Goal: Task Accomplishment & Management: Manage account settings

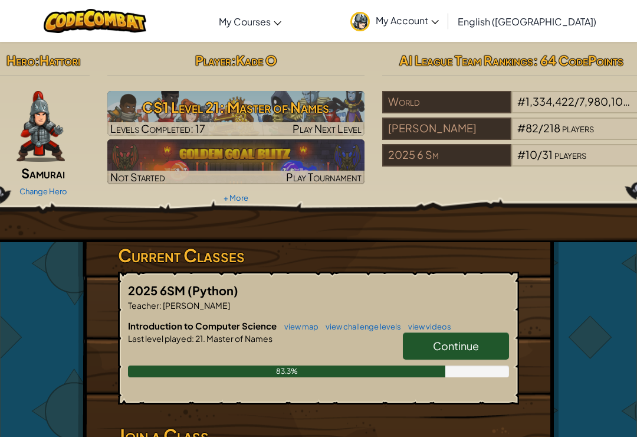
click at [481, 339] on link "Continue" at bounding box center [456, 345] width 106 height 27
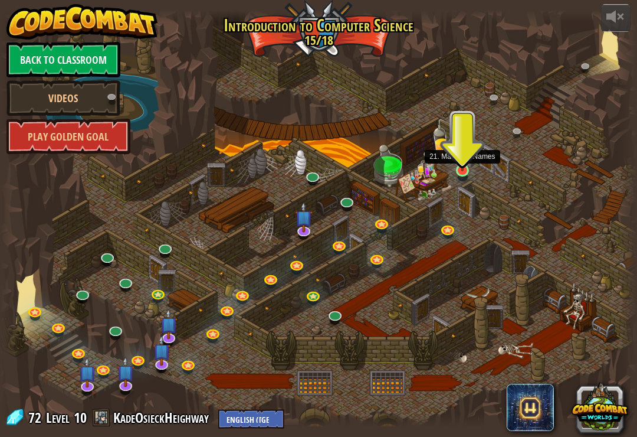
click at [461, 174] on link at bounding box center [464, 172] width 24 height 24
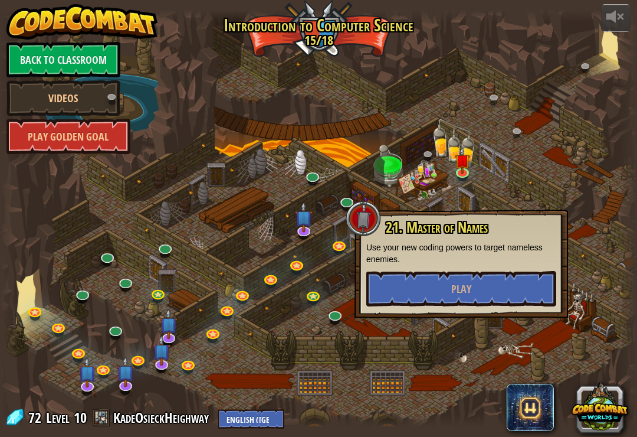
click at [442, 264] on div "21. Master of Names Use your new coding powers to target nameless enemies. Play" at bounding box center [461, 263] width 190 height 87
click at [450, 273] on button "Play" at bounding box center [461, 288] width 190 height 35
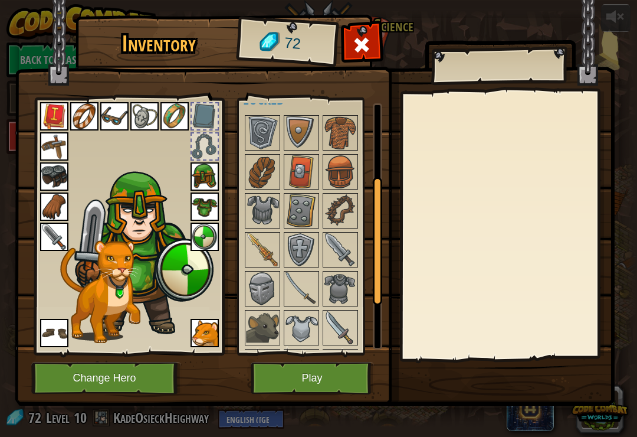
scroll to position [166, 0]
click at [271, 236] on img at bounding box center [262, 249] width 33 height 33
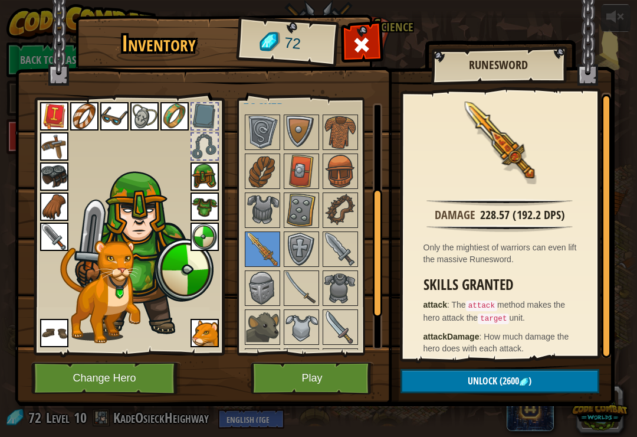
click at [495, 382] on span "Unlock" at bounding box center [483, 380] width 30 height 13
click at [487, 386] on span "Unlock" at bounding box center [483, 380] width 30 height 13
click at [481, 382] on span "Unlock" at bounding box center [483, 380] width 30 height 13
click at [479, 380] on span "Unlock" at bounding box center [483, 380] width 30 height 13
click at [475, 386] on span "Unlock" at bounding box center [483, 380] width 30 height 13
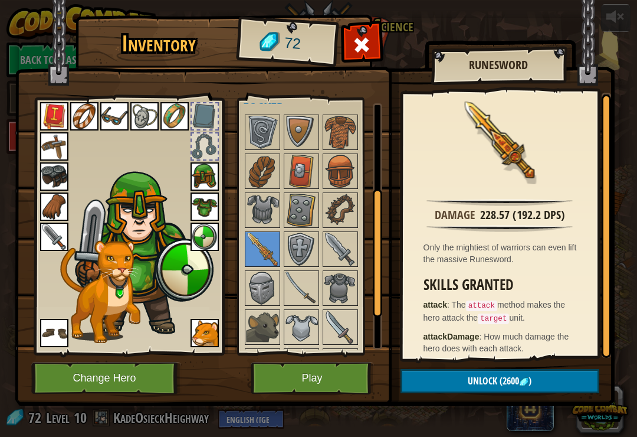
click at [475, 387] on span "Unlock" at bounding box center [483, 380] width 30 height 13
click at [477, 387] on span "Unlock" at bounding box center [483, 380] width 30 height 13
click at [45, 238] on img at bounding box center [54, 236] width 28 height 28
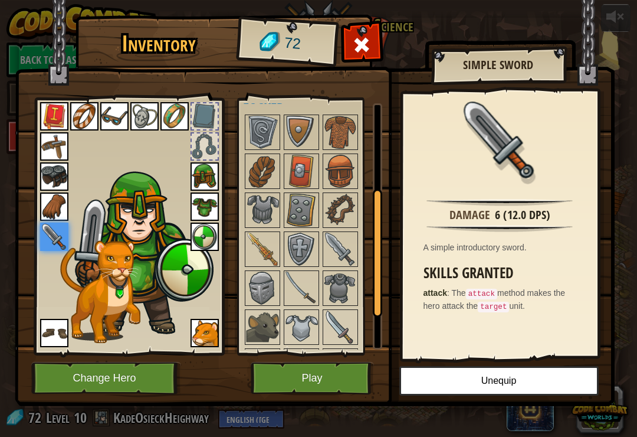
click at [50, 237] on img at bounding box center [54, 236] width 28 height 28
click at [487, 379] on button "Unequip" at bounding box center [499, 381] width 199 height 30
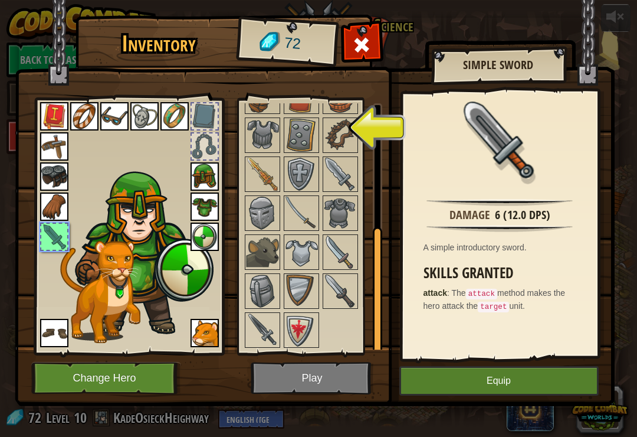
scroll to position [292, 0]
click at [48, 235] on div at bounding box center [54, 237] width 26 height 26
click at [264, 185] on img at bounding box center [262, 174] width 33 height 33
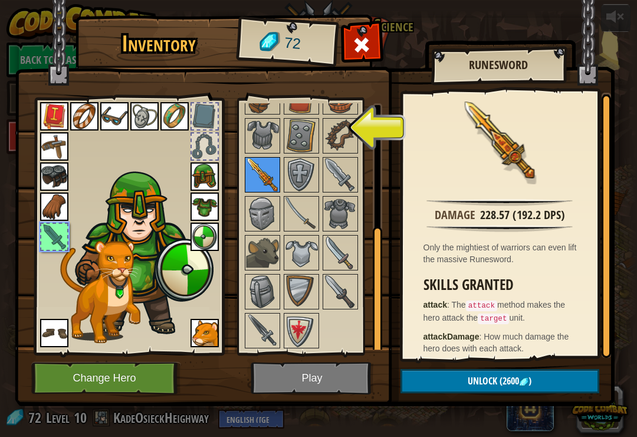
click at [263, 181] on img at bounding box center [262, 174] width 33 height 33
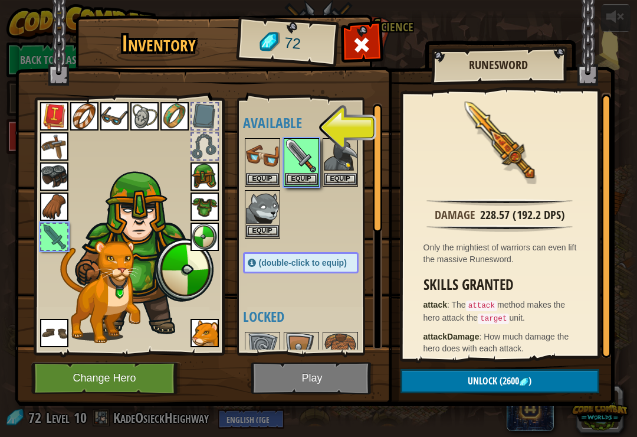
scroll to position [-2, 0]
click at [327, 377] on img at bounding box center [315, 192] width 600 height 428
click at [323, 377] on img at bounding box center [315, 192] width 600 height 428
click at [325, 389] on img at bounding box center [315, 192] width 600 height 428
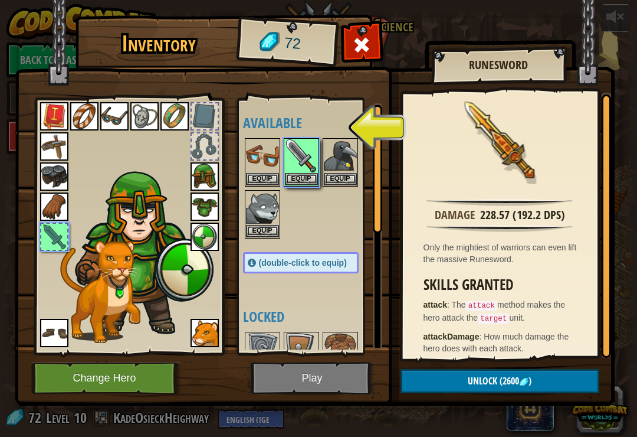
click at [325, 382] on img at bounding box center [315, 192] width 600 height 428
click at [328, 381] on img at bounding box center [315, 192] width 600 height 428
click at [325, 369] on img at bounding box center [315, 192] width 600 height 428
click at [301, 184] on button "Equip" at bounding box center [301, 178] width 33 height 12
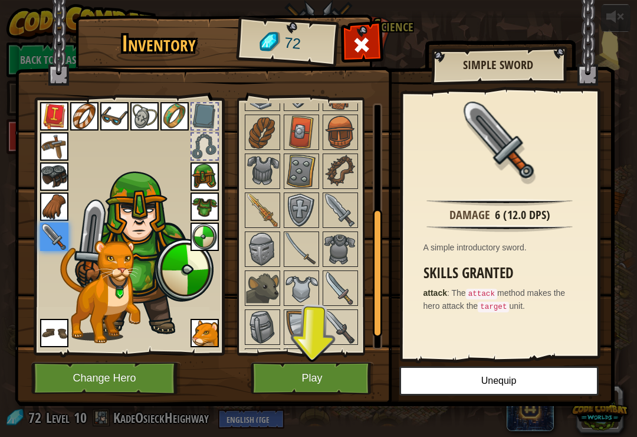
scroll to position [205, 0]
click at [344, 211] on img at bounding box center [340, 209] width 33 height 33
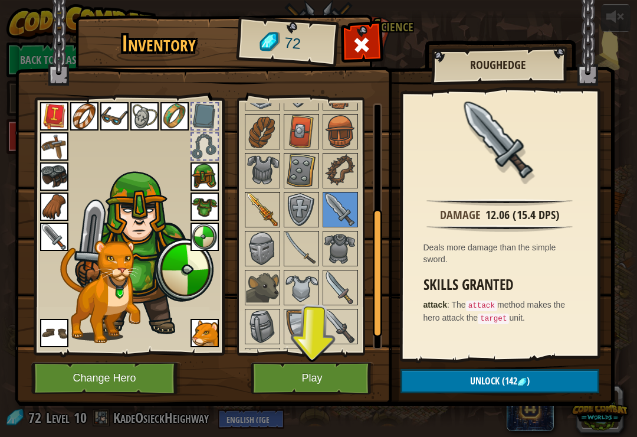
click at [248, 214] on img at bounding box center [262, 209] width 33 height 33
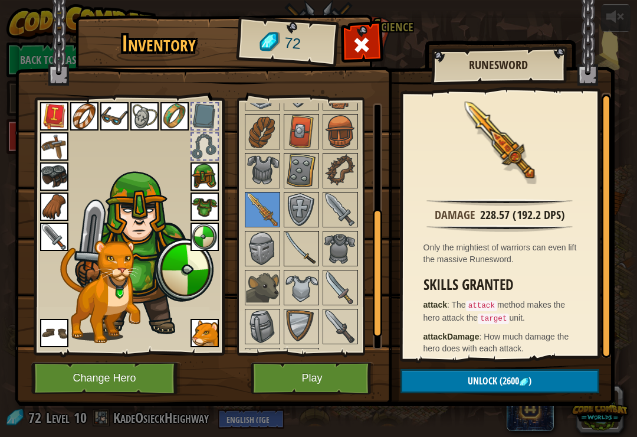
click at [307, 254] on img at bounding box center [301, 248] width 33 height 33
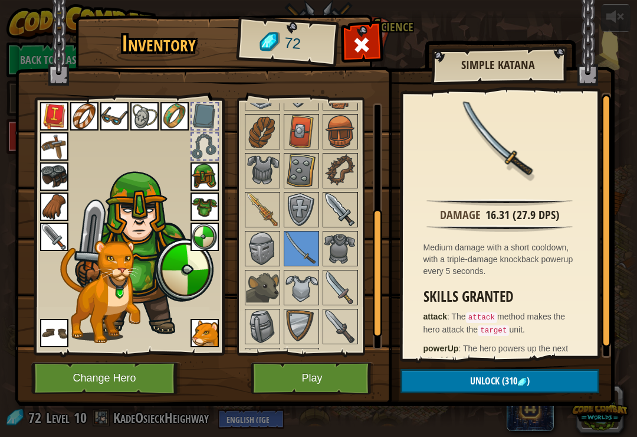
click at [343, 210] on img at bounding box center [340, 209] width 33 height 33
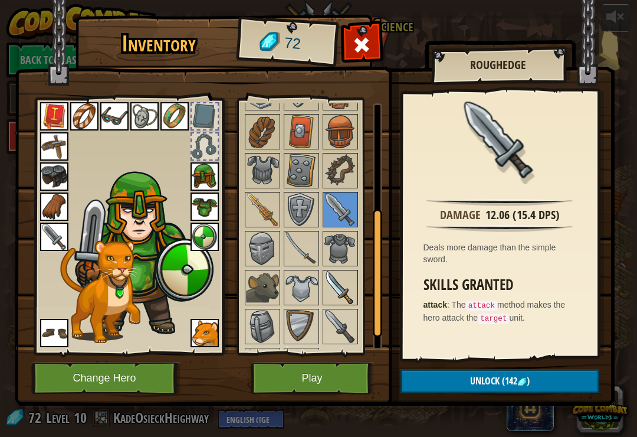
click at [343, 290] on img at bounding box center [340, 287] width 33 height 33
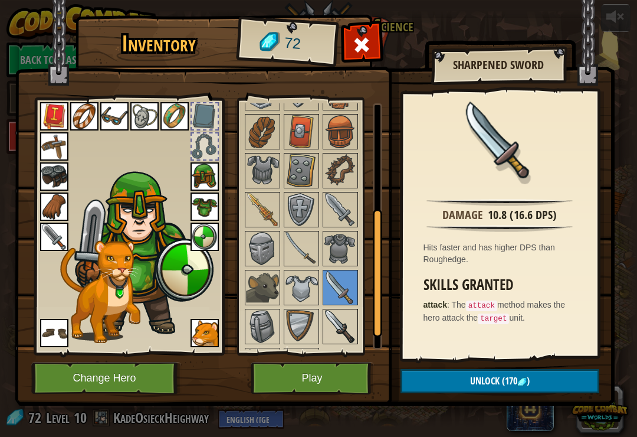
click at [342, 329] on img at bounding box center [340, 326] width 33 height 33
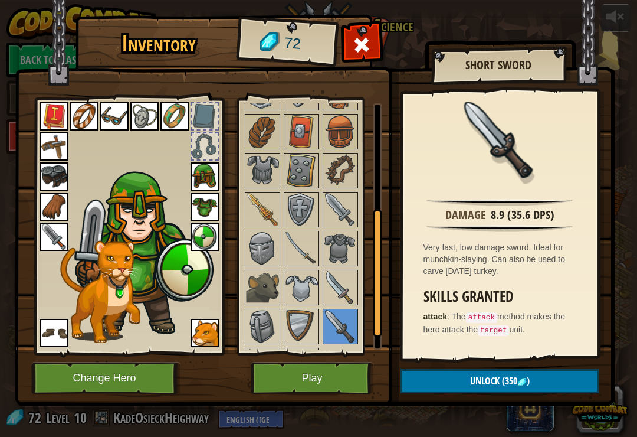
click at [331, 379] on button "Play" at bounding box center [312, 378] width 123 height 32
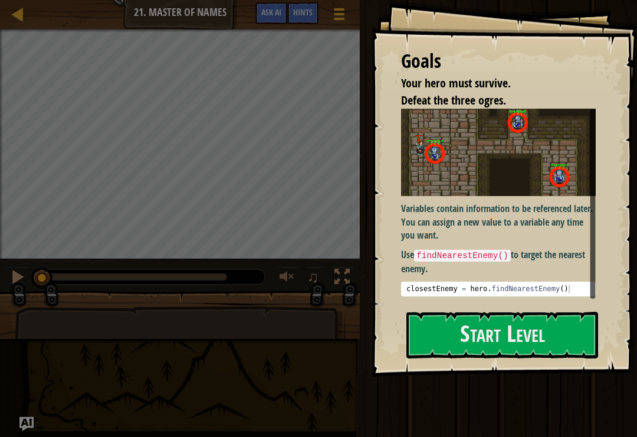
click at [551, 195] on img at bounding box center [498, 152] width 195 height 87
click at [514, 326] on button "Start Level" at bounding box center [503, 335] width 192 height 47
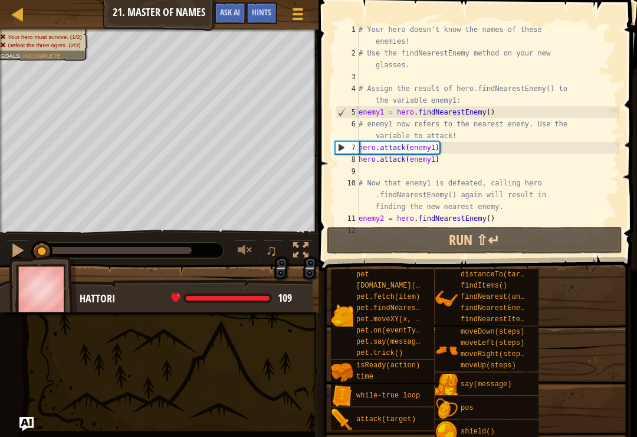
scroll to position [71, 0]
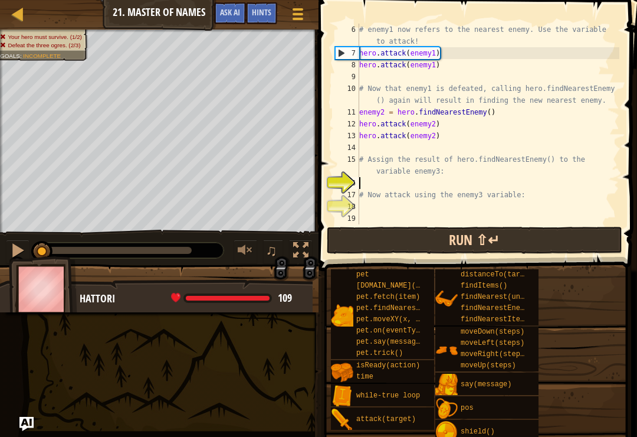
click at [512, 240] on button "Run ⇧↵" at bounding box center [475, 240] width 296 height 27
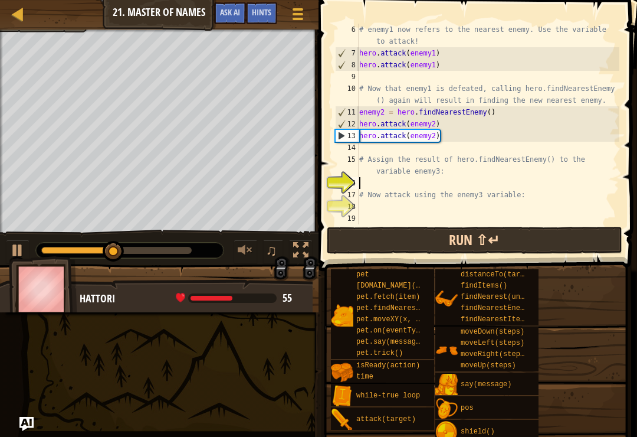
click at [526, 240] on button "Run ⇧↵" at bounding box center [475, 240] width 296 height 27
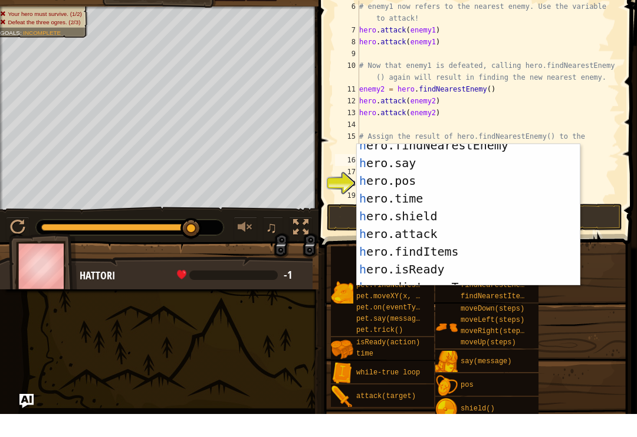
scroll to position [78, 0]
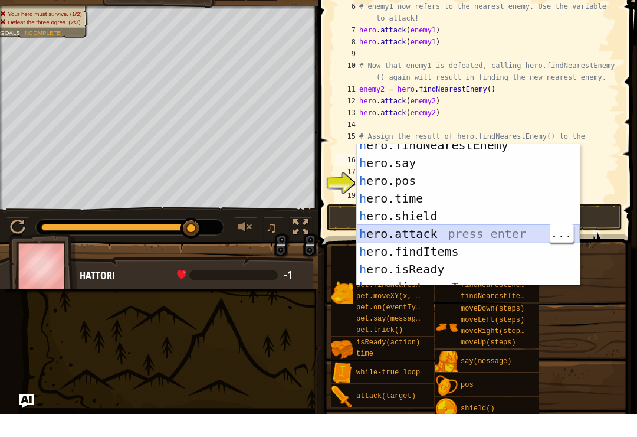
click at [508, 234] on div "h ero.findNearestEnemy press enter h ero.say press enter h ero.pos press enter …" at bounding box center [468, 247] width 223 height 177
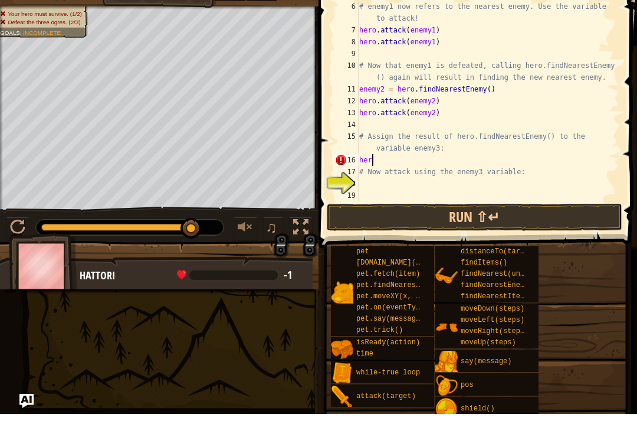
type textarea "h"
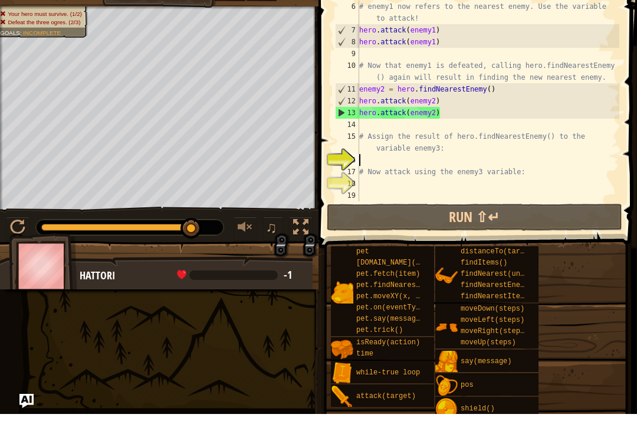
type textarea "h"
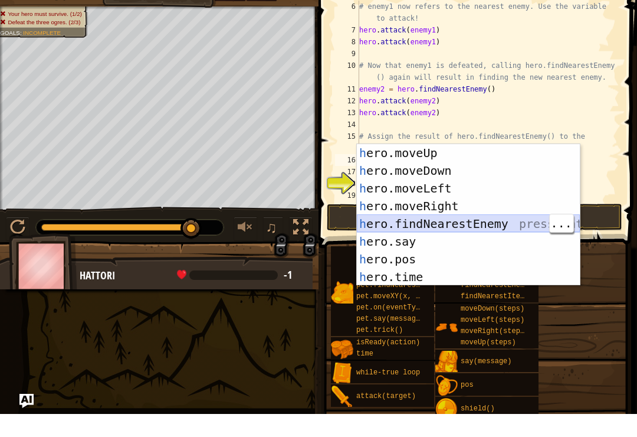
click at [532, 224] on div "h ero.moveUp press enter h ero.moveDown press enter h ero.moveLeft press enter …" at bounding box center [468, 255] width 223 height 177
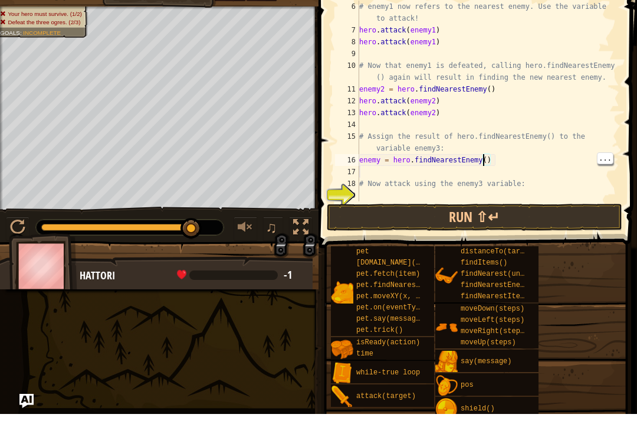
click at [485, 162] on div "# enemy1 now refers to the nearest enemy. Use the variable to attack! hero . at…" at bounding box center [488, 142] width 263 height 236
click at [486, 162] on div "# enemy1 now refers to the nearest enemy. Use the variable to attack! hero . at…" at bounding box center [488, 142] width 263 height 236
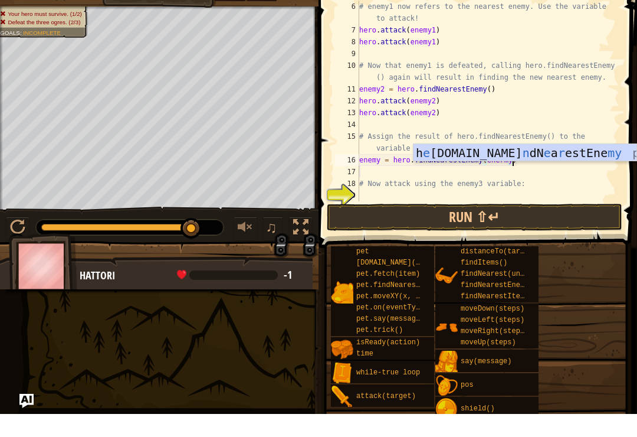
scroll to position [6, 12]
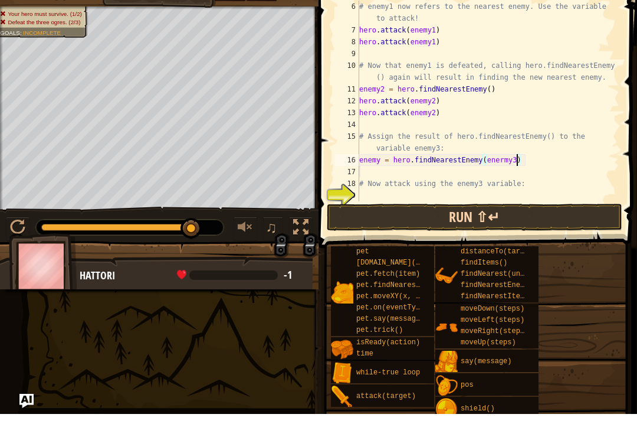
click at [477, 227] on button "Run ⇧↵" at bounding box center [475, 240] width 296 height 27
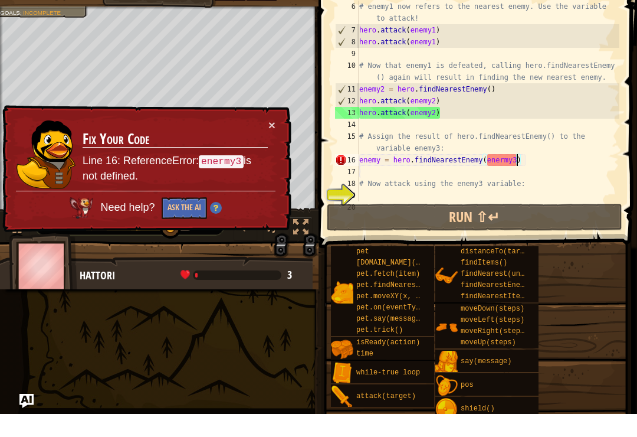
type textarea "hero.attack(enemy1)"
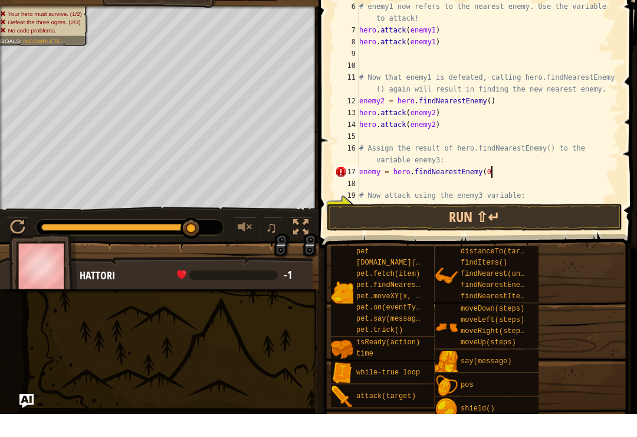
scroll to position [6, 10]
type textarea "enemy = hero.findNearestEnemy()"
type textarea "# Now attack using the enemy3 variable:"
type textarea "# Assign the result of hero.findNearestEnemy() to the variable enemy3:"
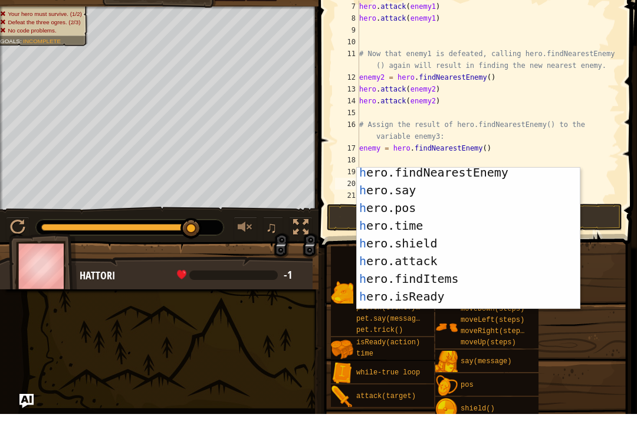
scroll to position [76, 0]
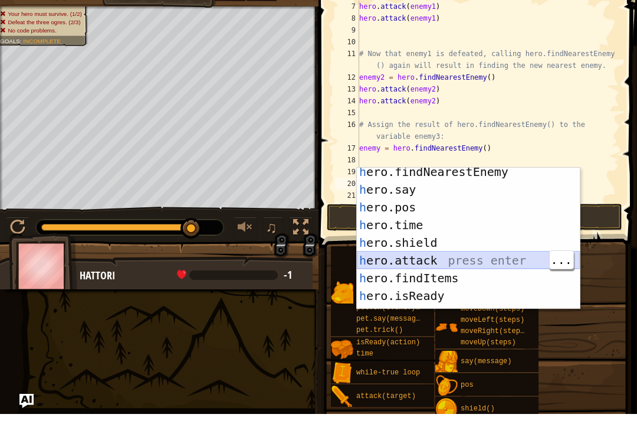
click at [465, 262] on div "h ero.findNearestEnemy press enter h ero.say press enter h ero.pos press enter …" at bounding box center [468, 274] width 223 height 177
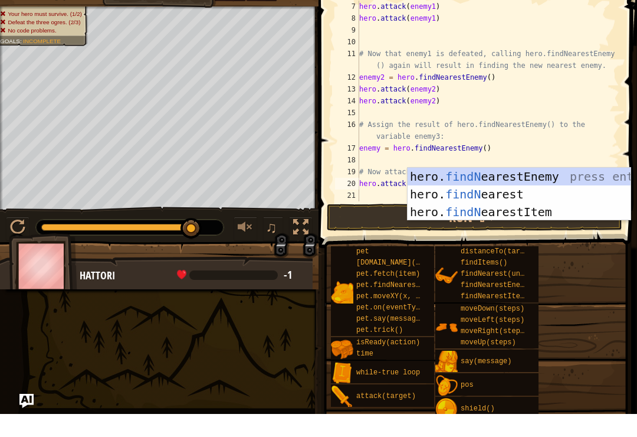
scroll to position [6, 6]
click at [361, 227] on button "Run ⇧↵" at bounding box center [475, 240] width 296 height 27
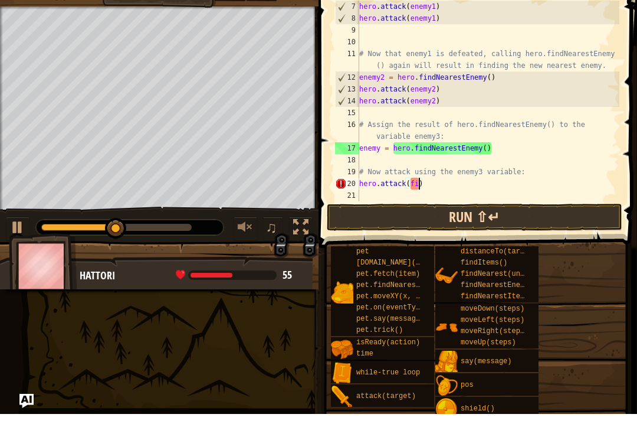
scroll to position [6, 4]
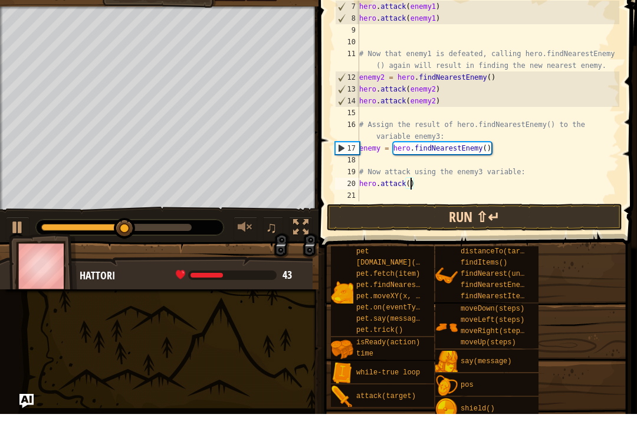
click at [542, 227] on button "Run ⇧↵" at bounding box center [475, 240] width 296 height 27
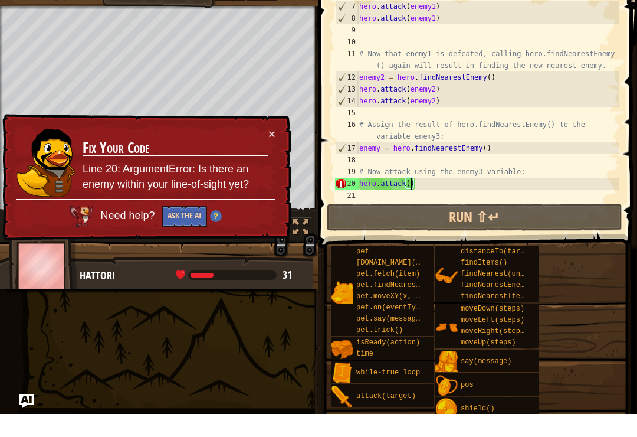
click at [192, 228] on button "Ask the AI" at bounding box center [184, 239] width 45 height 22
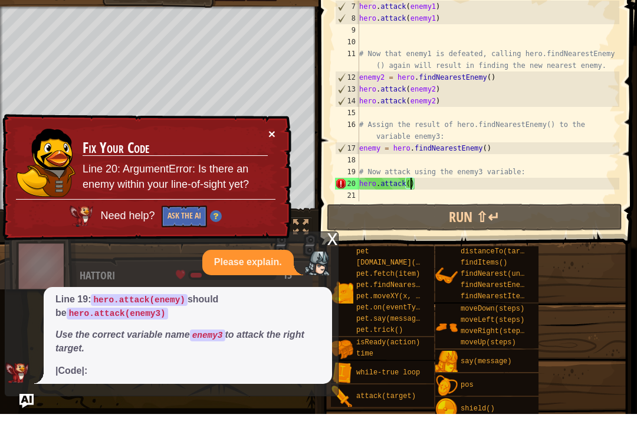
click at [275, 150] on button "×" at bounding box center [272, 156] width 7 height 12
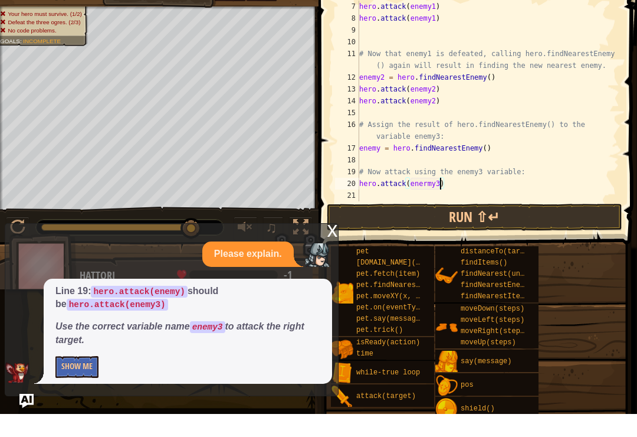
scroll to position [6, 6]
click at [509, 227] on button "Run ⇧↵" at bounding box center [475, 240] width 296 height 27
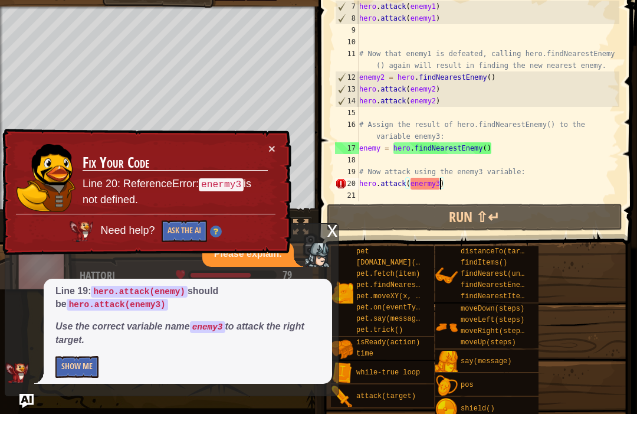
click at [80, 379] on button "Show Me" at bounding box center [76, 390] width 43 height 22
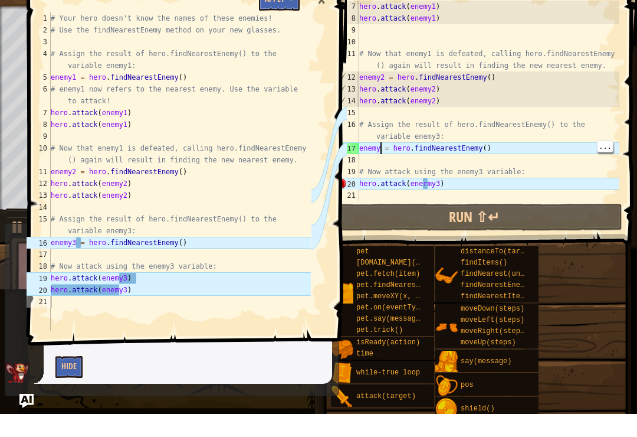
scroll to position [6, 2]
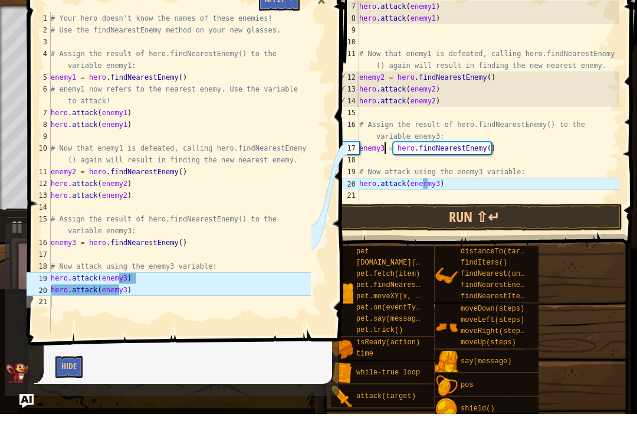
type textarea "hero.attack(enermy3)"
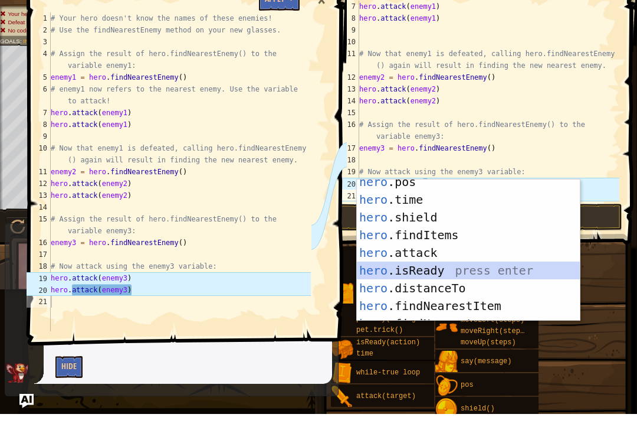
scroll to position [117, 0]
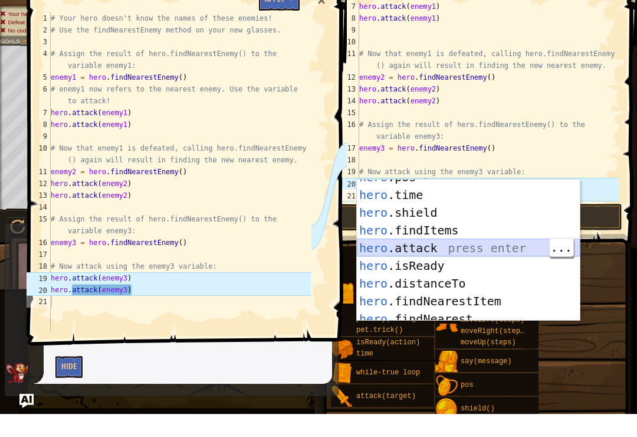
click at [467, 248] on div "hero .pos press enter hero .time press enter hero .shield press enter hero .fin…" at bounding box center [468, 279] width 223 height 177
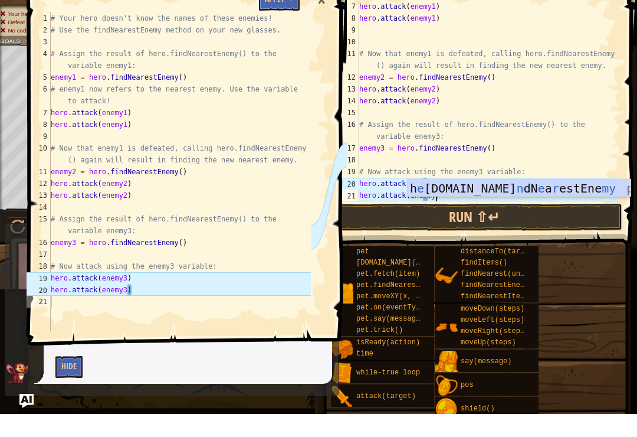
scroll to position [6, 6]
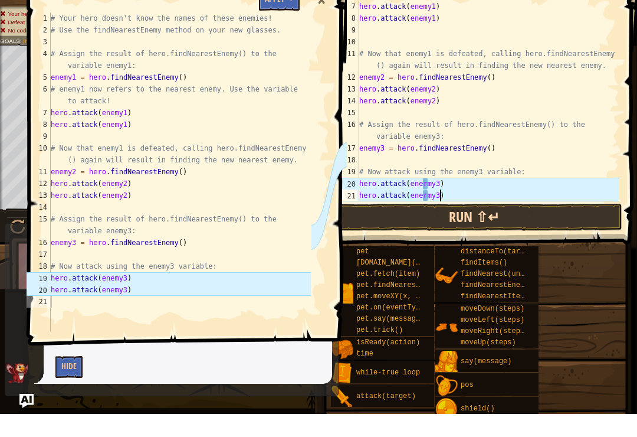
click at [503, 227] on button "Run ⇧↵" at bounding box center [475, 240] width 296 height 27
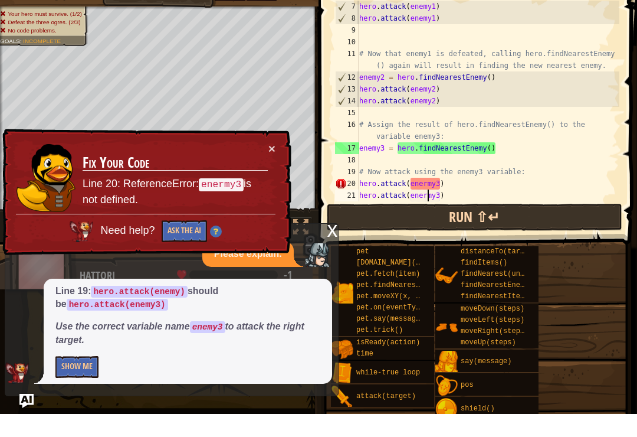
scroll to position [6, 6]
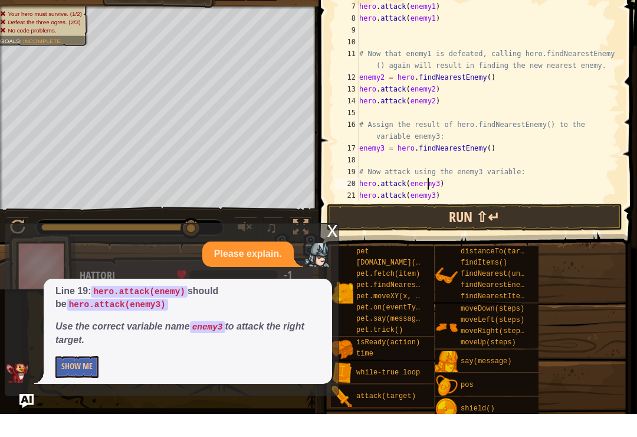
type textarea "hero.attack(enemy3)"
click at [489, 227] on button "Run ⇧↵" at bounding box center [475, 240] width 296 height 27
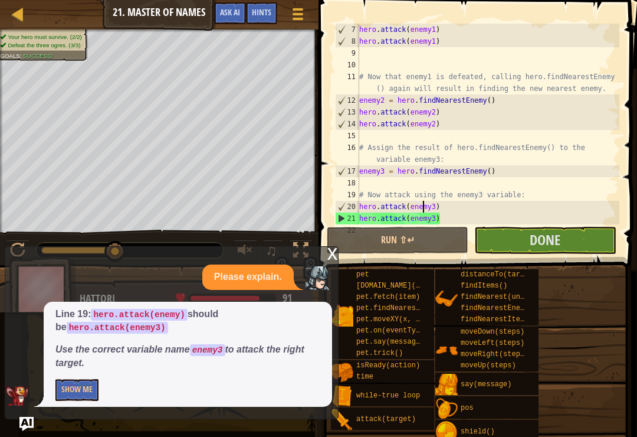
click at [336, 256] on div "x" at bounding box center [333, 253] width 11 height 12
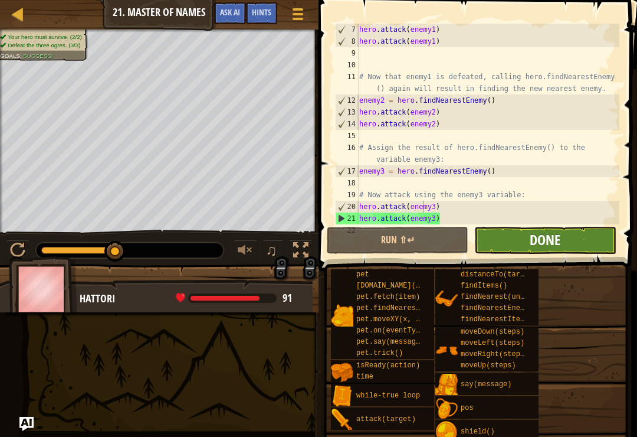
click at [555, 242] on span "Done" at bounding box center [545, 239] width 31 height 19
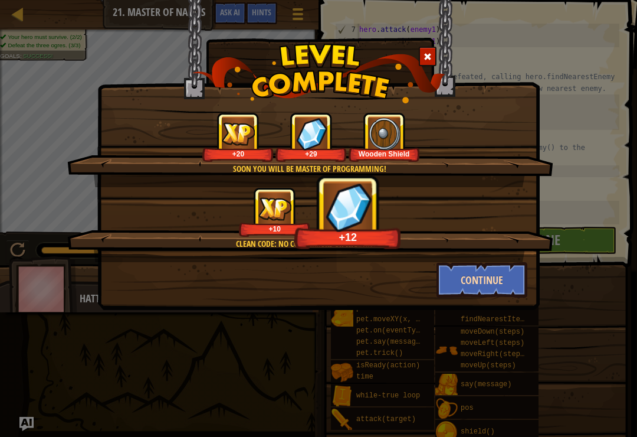
click at [486, 279] on button "Continue" at bounding box center [482, 279] width 91 height 35
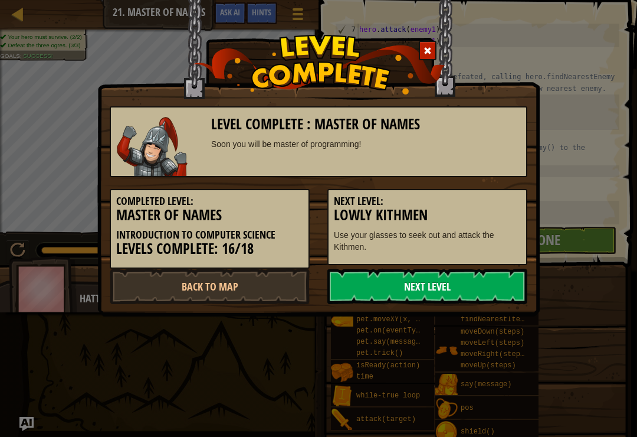
click at [447, 278] on link "Next Level" at bounding box center [428, 286] width 200 height 35
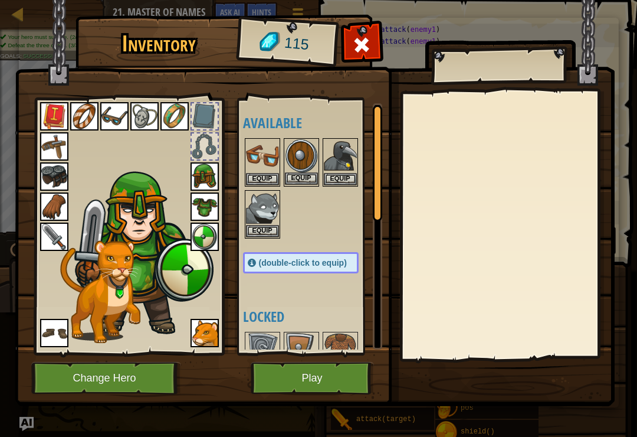
click at [296, 142] on img at bounding box center [301, 155] width 33 height 33
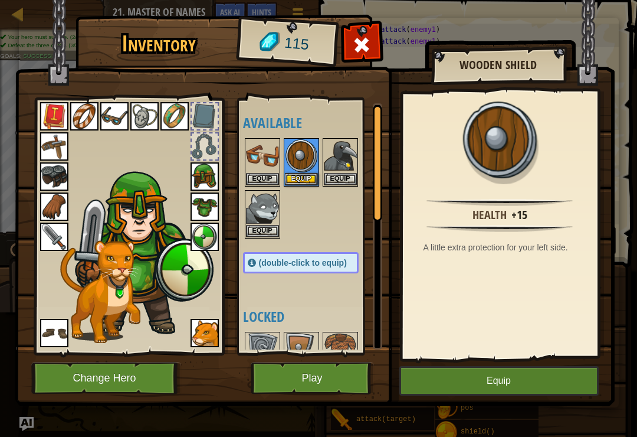
click at [198, 237] on img at bounding box center [205, 236] width 28 height 28
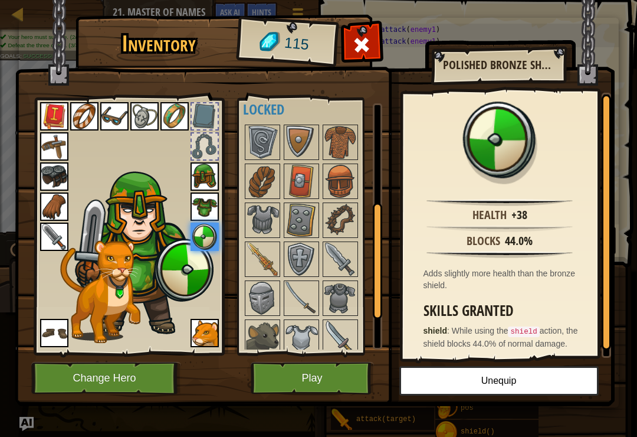
scroll to position [218, 0]
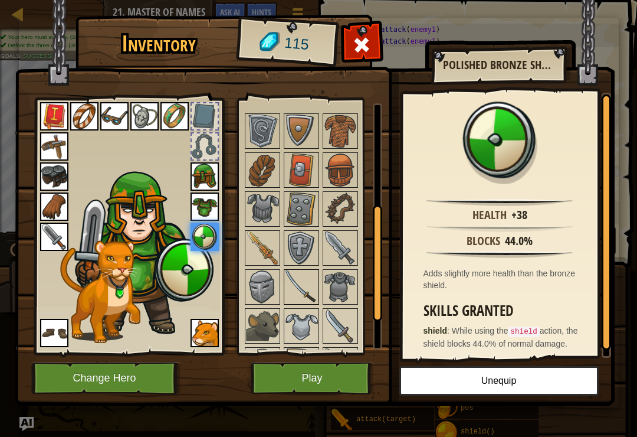
click at [307, 278] on img at bounding box center [301, 286] width 33 height 33
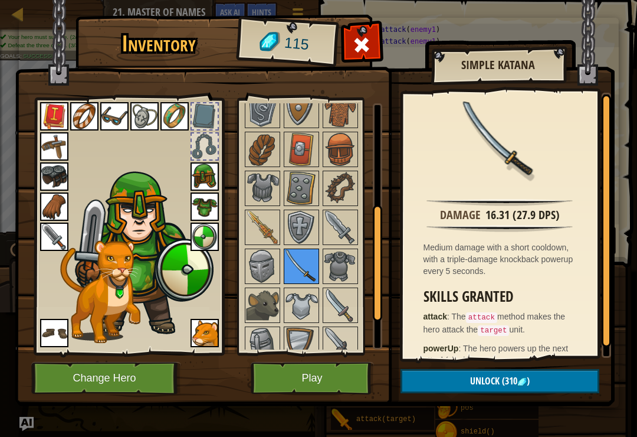
scroll to position [251, 0]
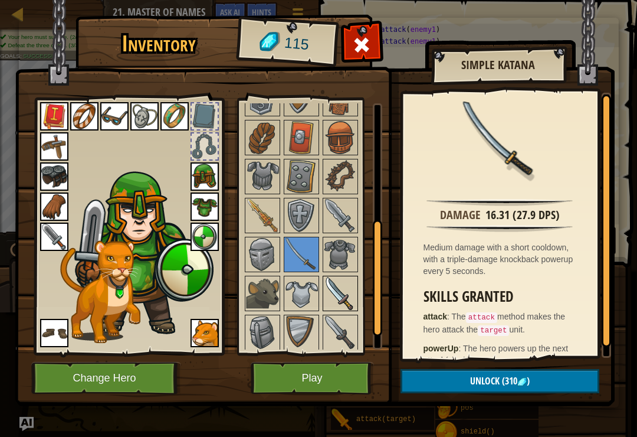
click at [325, 292] on img at bounding box center [340, 293] width 33 height 33
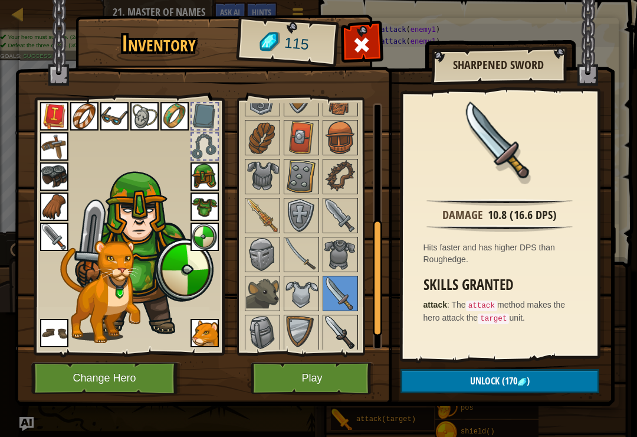
click at [349, 330] on img at bounding box center [340, 332] width 33 height 33
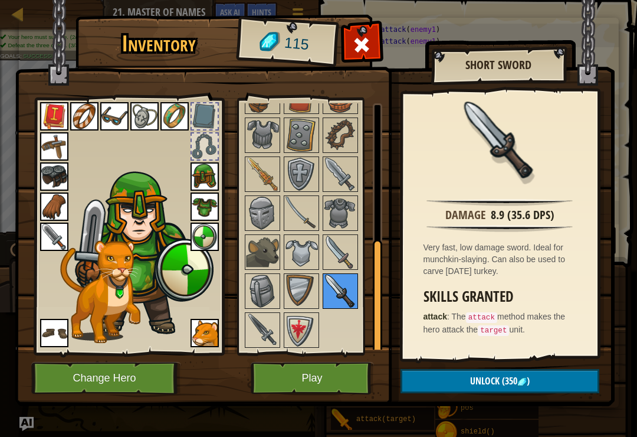
scroll to position [292, 0]
click at [246, 339] on img at bounding box center [262, 330] width 33 height 33
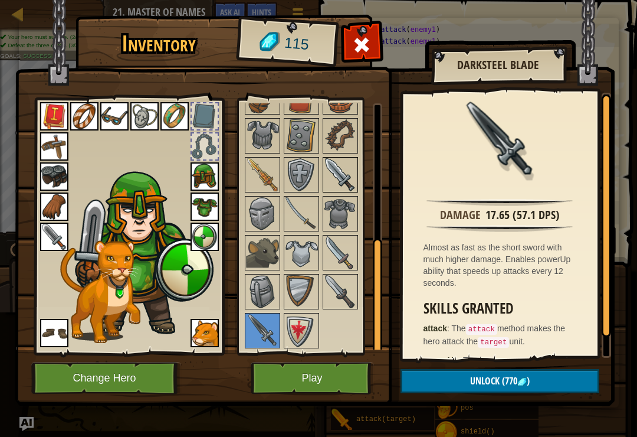
click at [353, 189] on img at bounding box center [340, 174] width 33 height 33
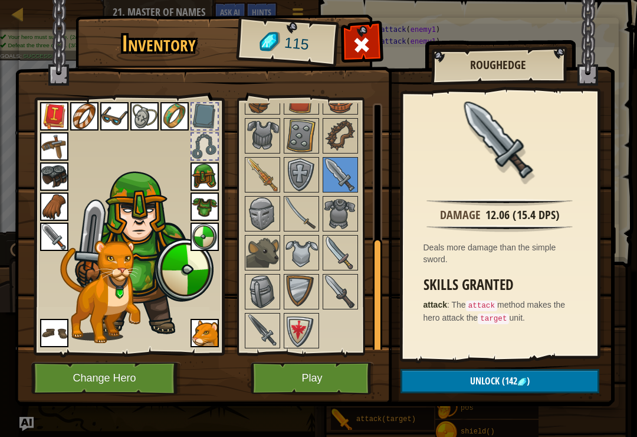
click at [311, 389] on button "Play" at bounding box center [312, 378] width 123 height 32
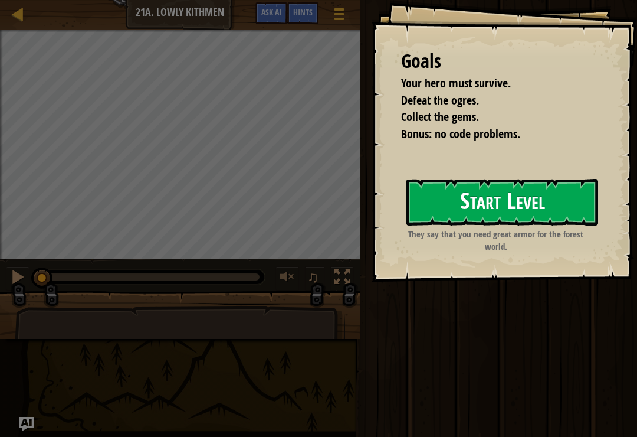
click at [525, 202] on button "Start Level" at bounding box center [503, 202] width 192 height 47
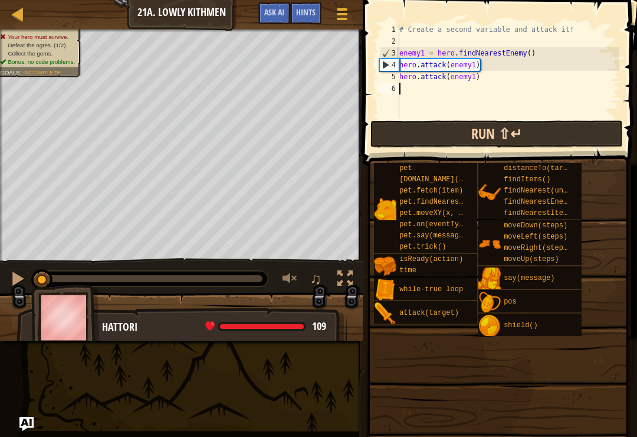
click at [517, 121] on button "Run ⇧↵" at bounding box center [497, 133] width 253 height 27
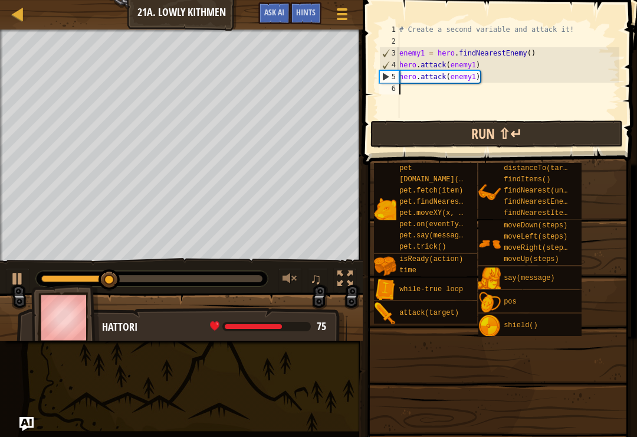
type textarea "h"
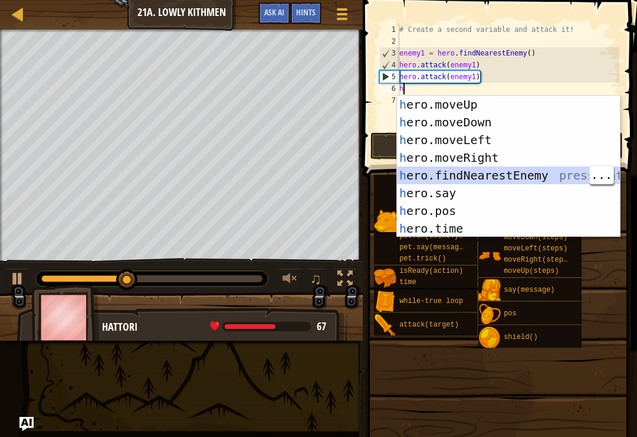
click at [560, 177] on div "h ero.moveUp press enter h ero.moveDown press enter h ero.moveLeft press enter …" at bounding box center [508, 184] width 223 height 177
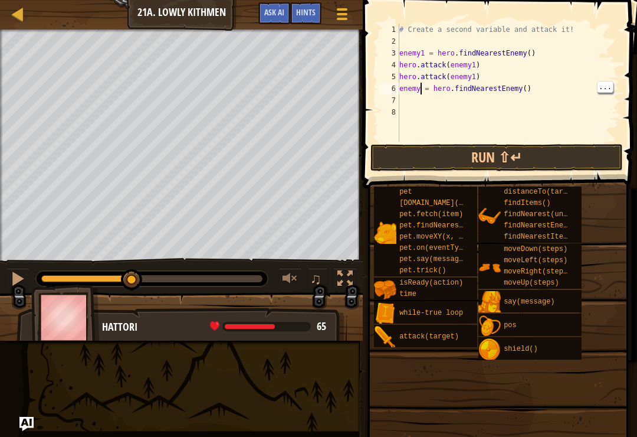
type textarea "enemy2 = hero.findNearestEnemy()"
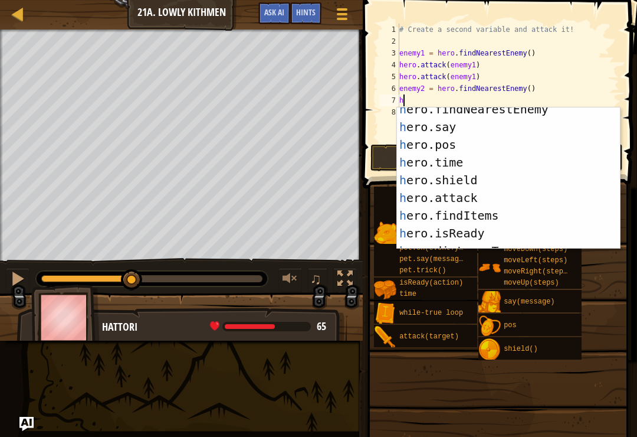
scroll to position [79, 0]
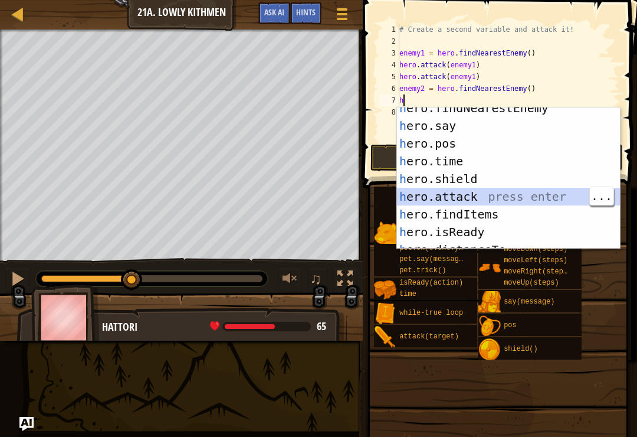
click at [500, 200] on div "h ero.findNearestEnemy press enter h ero.say press enter h ero.pos press enter …" at bounding box center [508, 187] width 223 height 177
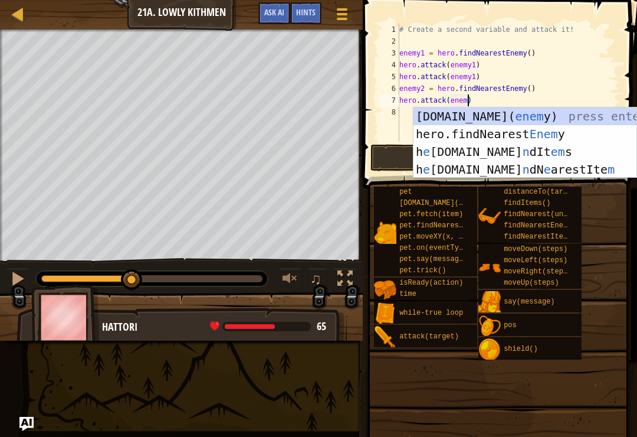
scroll to position [6, 6]
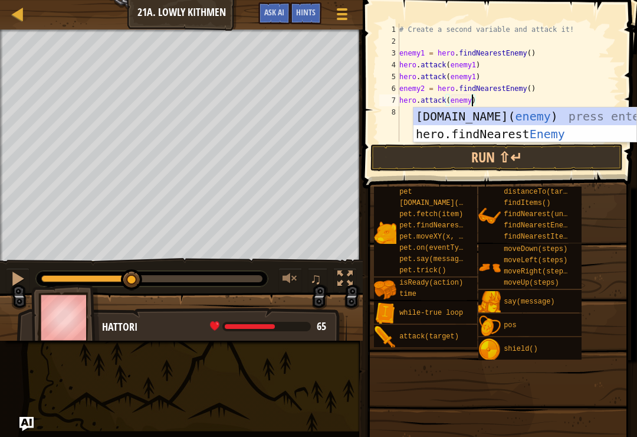
type textarea "hero.attack(enemy2)"
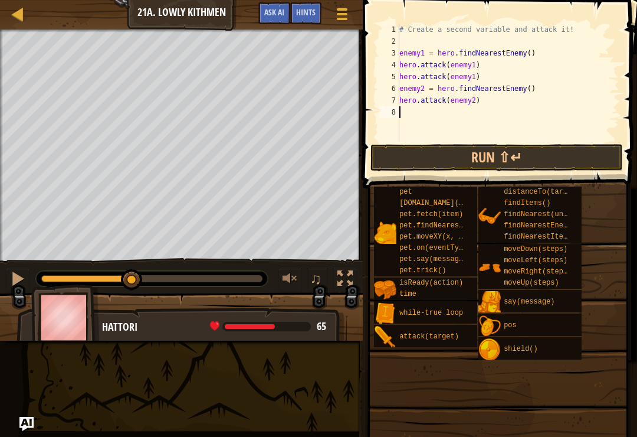
scroll to position [6, 0]
type textarea "h"
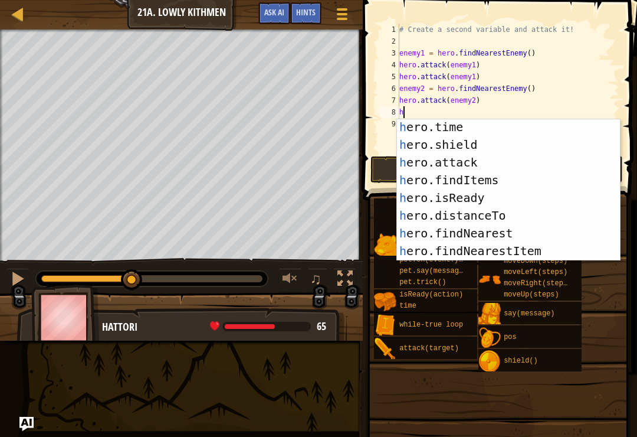
scroll to position [132, 0]
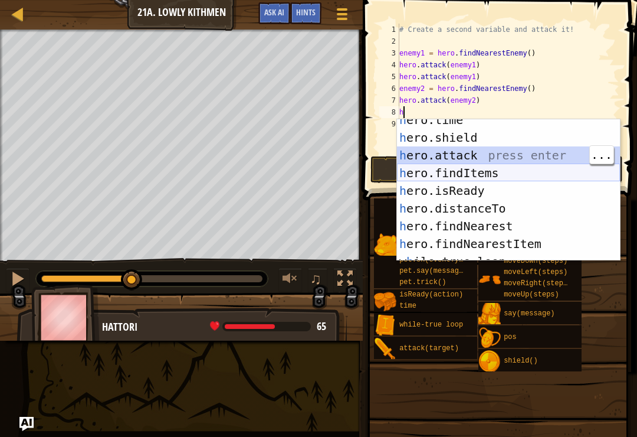
click at [537, 165] on div "h ero.time press enter h ero.shield press enter h ero.attack press enter h ero.…" at bounding box center [508, 199] width 223 height 177
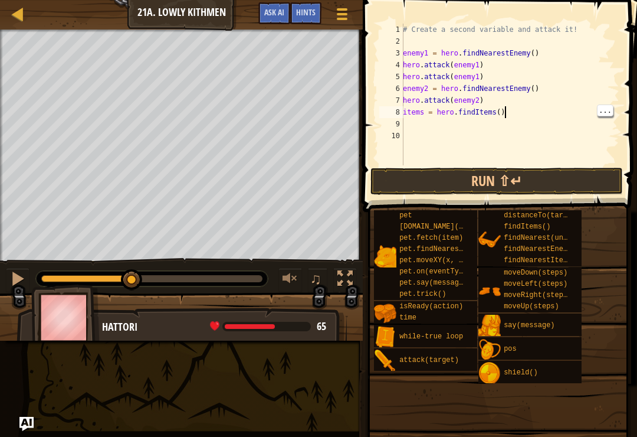
click at [509, 107] on div "# Create a second variable and attack it! enemy1 = hero . findNearestEnemy ( ) …" at bounding box center [510, 106] width 219 height 165
type textarea "i"
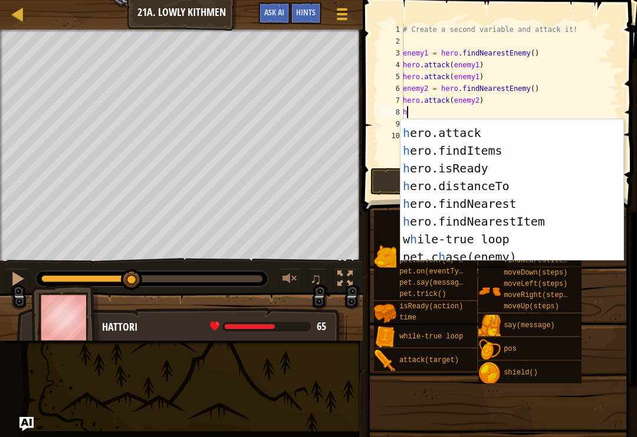
scroll to position [119, 0]
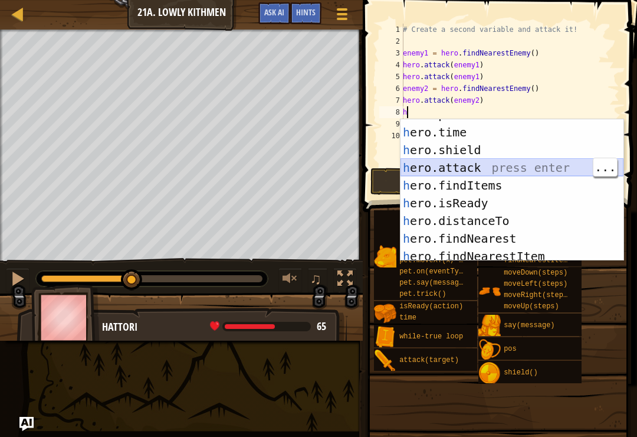
click at [525, 166] on div "h ero.pos press enter h ero.time press enter h ero.shield press enter h ero.att…" at bounding box center [512, 194] width 223 height 177
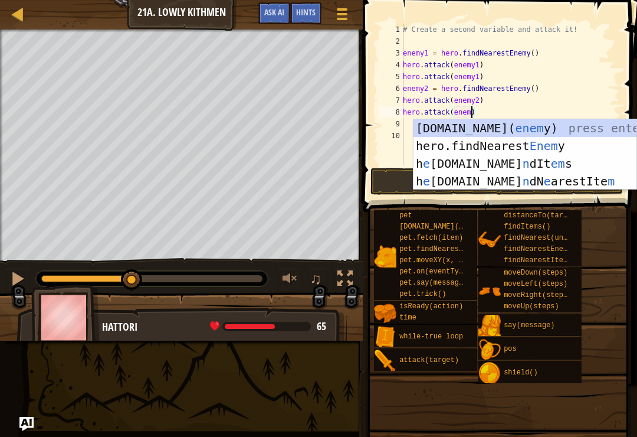
scroll to position [6, 6]
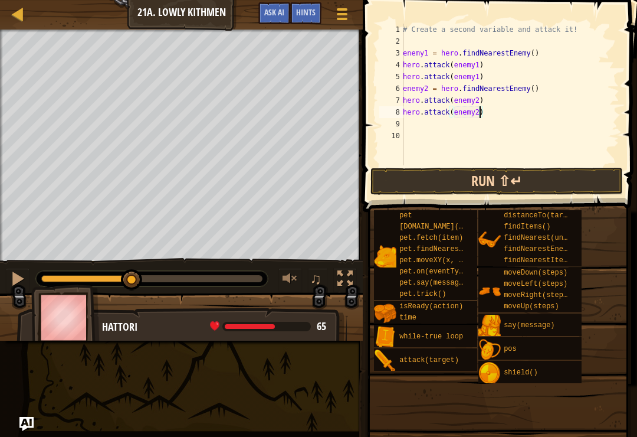
type textarea "hero.attack(enemy2)"
click at [541, 184] on button "Run ⇧↵" at bounding box center [497, 181] width 253 height 27
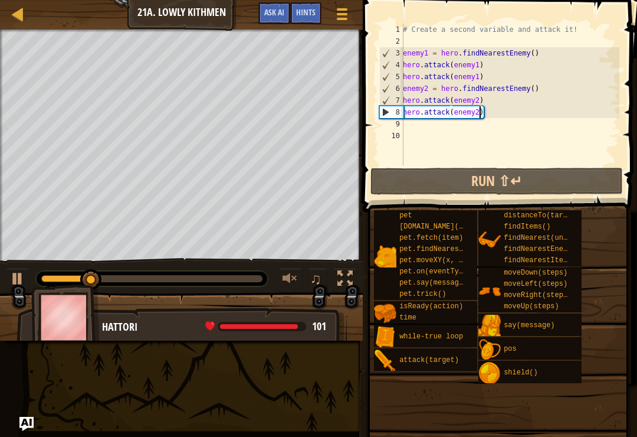
scroll to position [6, 0]
click at [449, 123] on div "# Create a second variable and attack it! enemy1 = hero . findNearestEnemy ( ) …" at bounding box center [510, 106] width 219 height 165
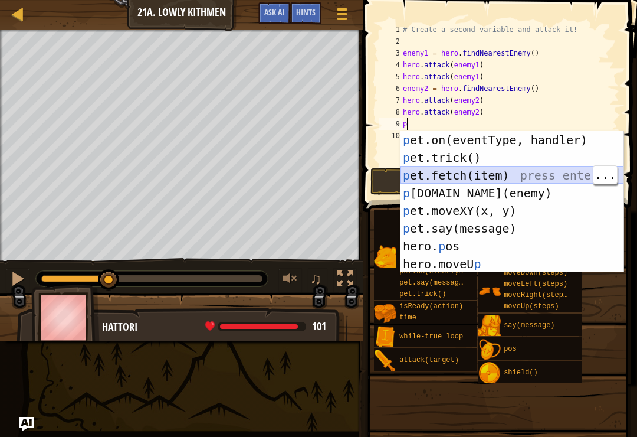
click at [539, 179] on div "p et.on(eventType, handler) press enter p et.trick() press enter p et.fetch(ite…" at bounding box center [512, 219] width 223 height 177
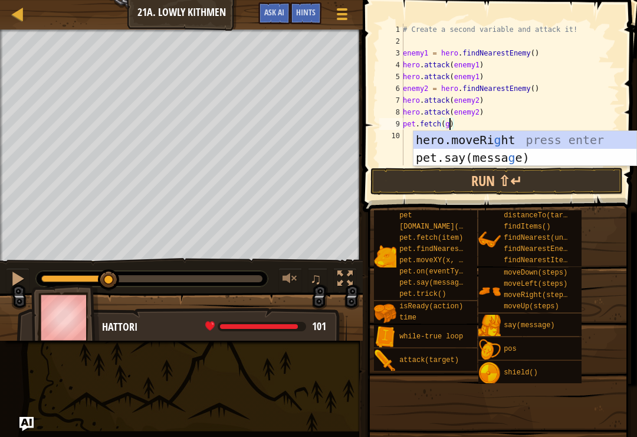
scroll to position [6, 4]
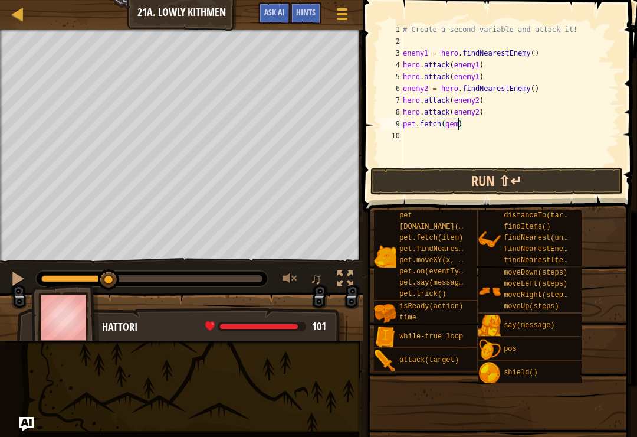
click at [523, 180] on button "Run ⇧↵" at bounding box center [497, 181] width 253 height 27
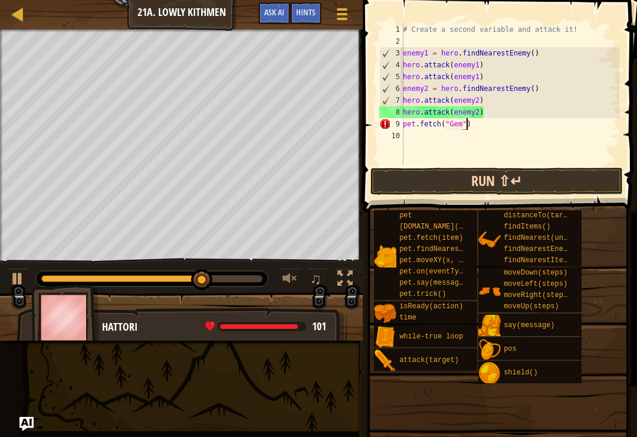
scroll to position [6, 5]
click at [526, 172] on button "Run ⇧↵" at bounding box center [497, 181] width 253 height 27
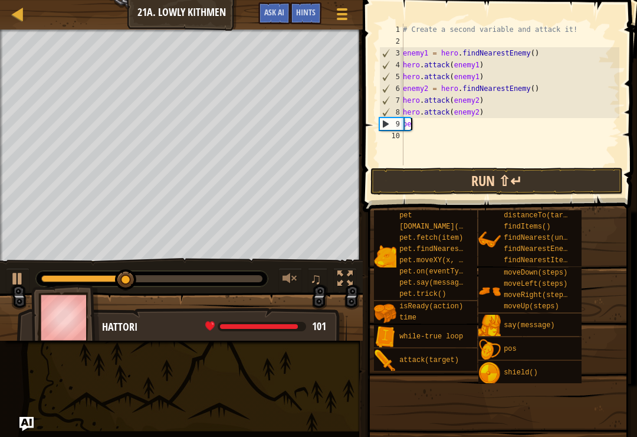
scroll to position [6, 0]
type textarea "p"
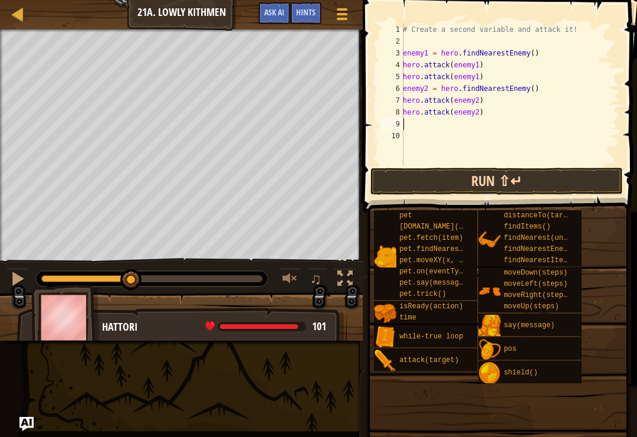
type textarea "h"
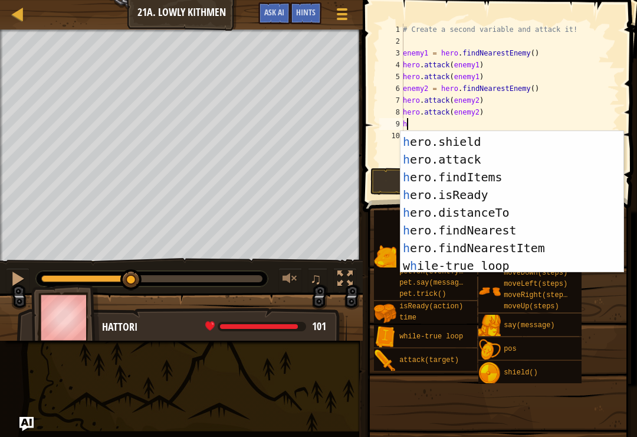
scroll to position [140, 0]
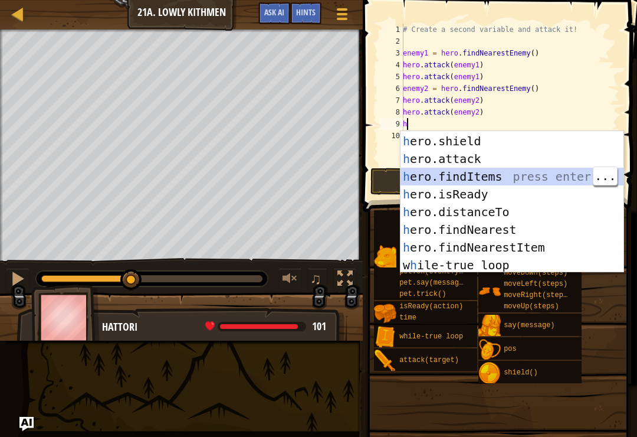
click at [518, 175] on div "h ero.time press enter h ero.shield press enter h ero.attack press enter h ero.…" at bounding box center [512, 202] width 223 height 177
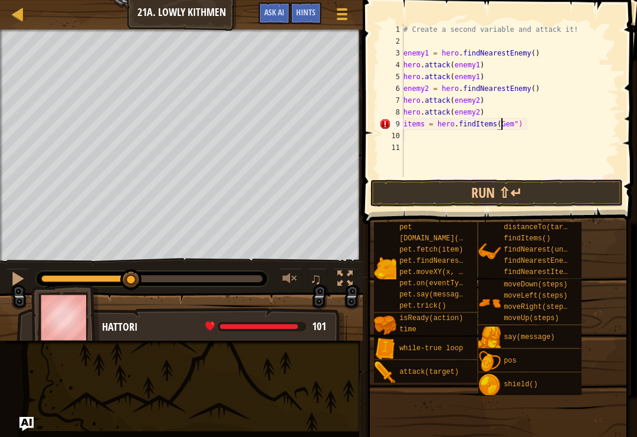
scroll to position [6, 9]
click at [561, 191] on button "Run ⇧↵" at bounding box center [497, 192] width 253 height 27
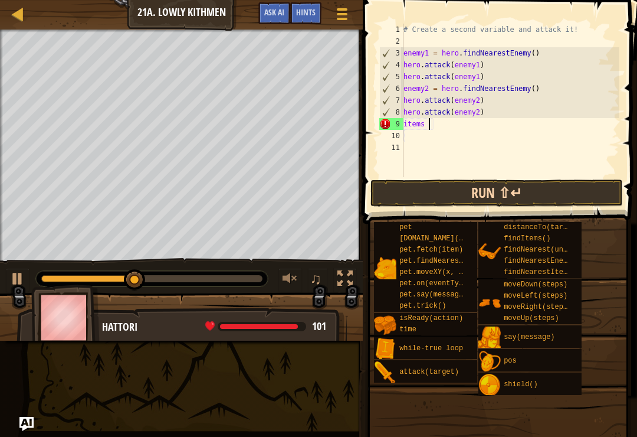
scroll to position [6, 1]
type textarea "i"
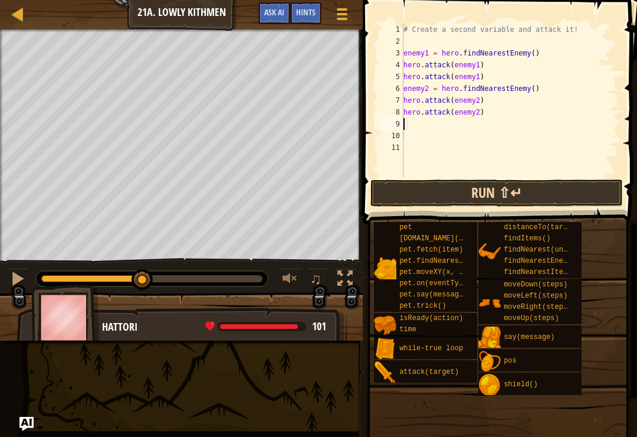
type textarea "h"
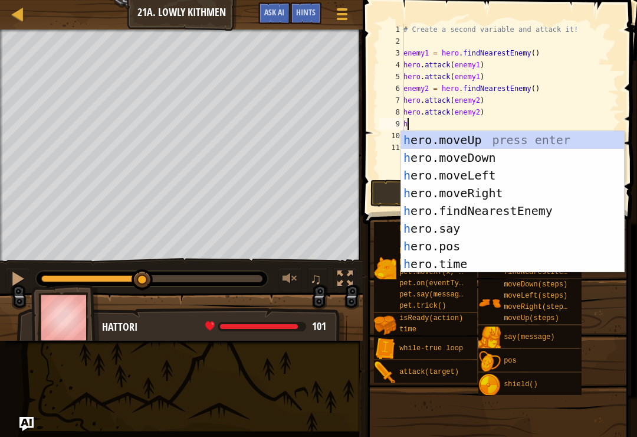
scroll to position [0, 0]
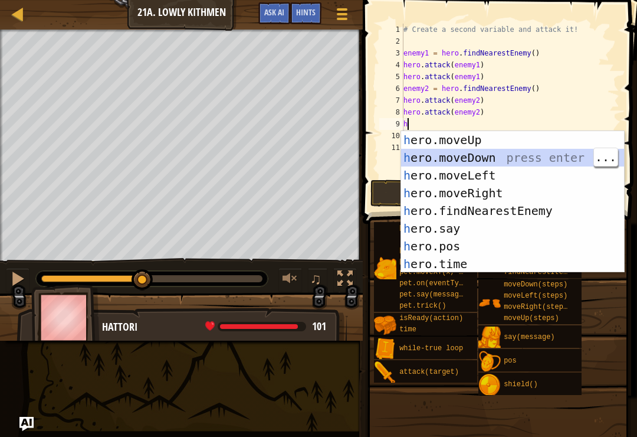
click at [526, 156] on div "h ero.moveUp press enter h ero.moveDown press enter h ero.moveLeft press enter …" at bounding box center [512, 219] width 223 height 177
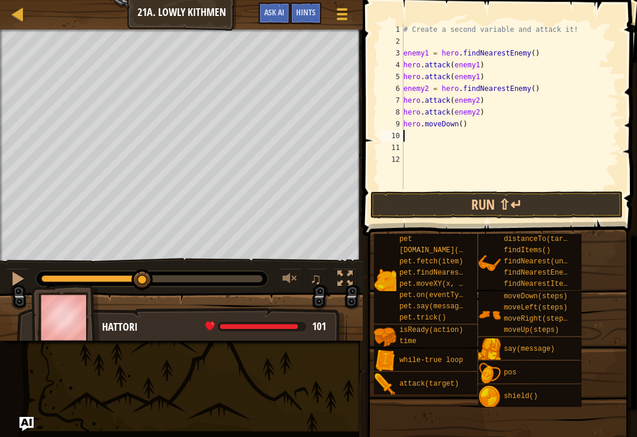
type textarea "h"
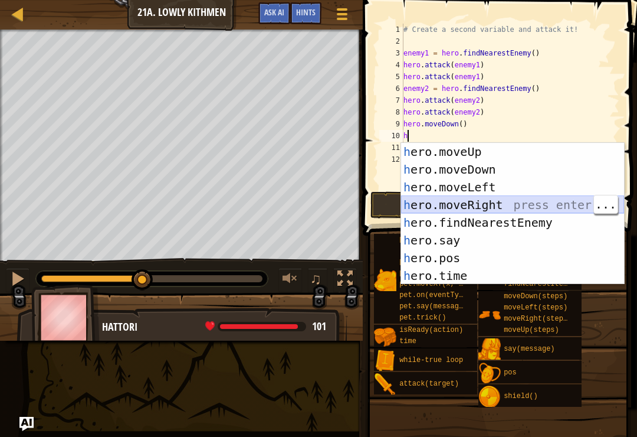
click at [517, 202] on div "h ero.moveUp press enter h ero.moveDown press enter h ero.moveLeft press enter …" at bounding box center [512, 231] width 223 height 177
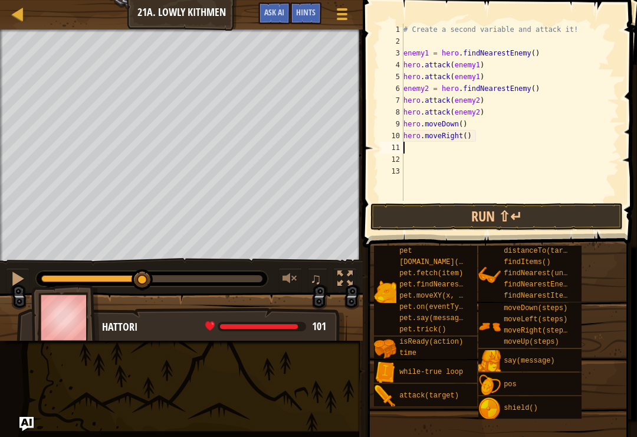
click at [536, 200] on div "# Create a second variable and attack it! enemy1 = hero . findNearestEnemy ( ) …" at bounding box center [510, 124] width 218 height 201
click at [470, 135] on div "# Create a second variable and attack it! enemy1 = hero . findNearestEnemy ( ) …" at bounding box center [510, 124] width 218 height 201
type textarea "hero.moveRight(2)"
click at [487, 212] on button "Run ⇧↵" at bounding box center [497, 216] width 253 height 27
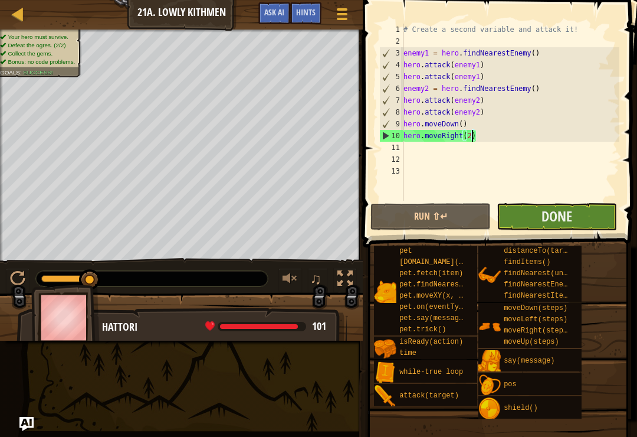
click at [580, 218] on button "Done" at bounding box center [557, 216] width 120 height 27
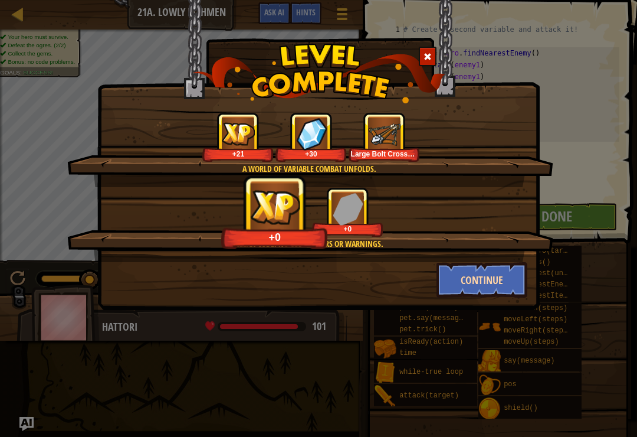
click at [497, 273] on button "Continue" at bounding box center [482, 279] width 91 height 35
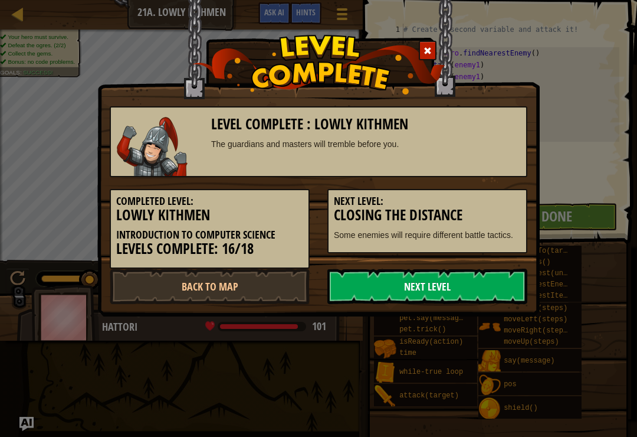
click at [481, 284] on link "Next Level" at bounding box center [428, 286] width 200 height 35
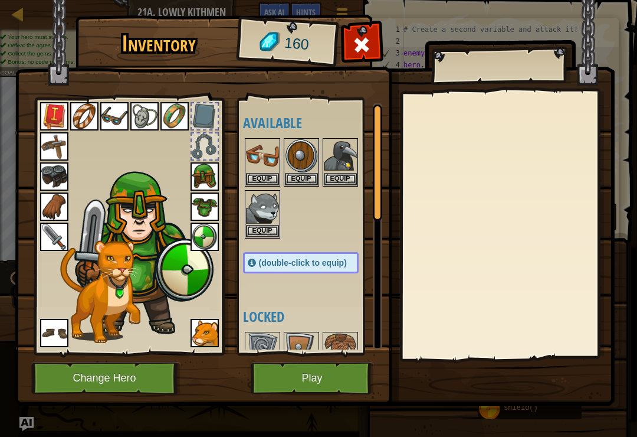
scroll to position [0, 0]
click at [356, 30] on img at bounding box center [315, 192] width 600 height 428
click at [356, 50] on span at bounding box center [361, 44] width 19 height 19
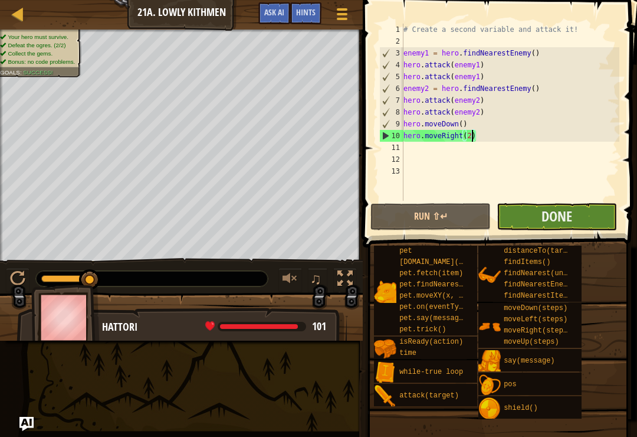
click at [536, 214] on button "Done" at bounding box center [557, 216] width 120 height 27
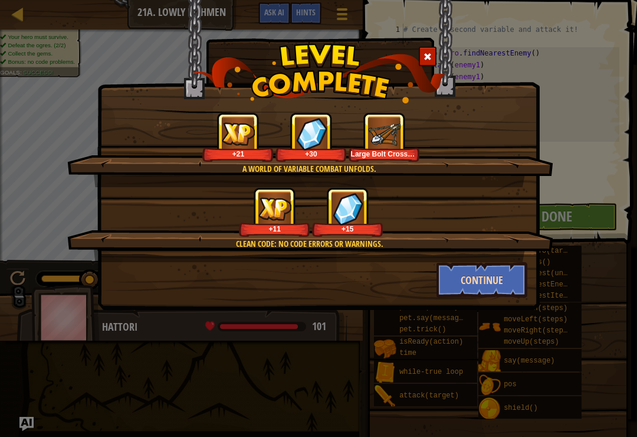
click at [502, 284] on button "Continue" at bounding box center [482, 279] width 91 height 35
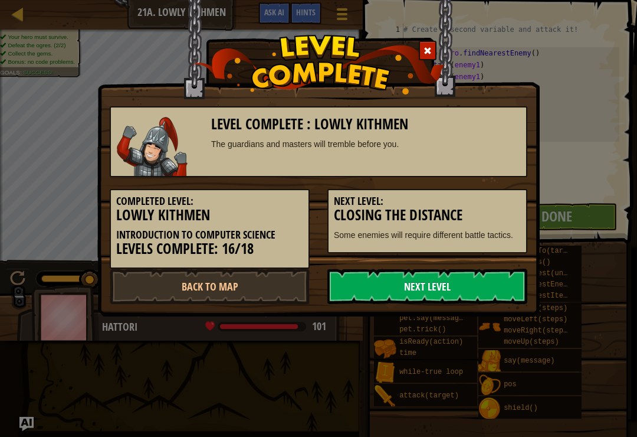
click at [496, 281] on link "Next Level" at bounding box center [428, 286] width 200 height 35
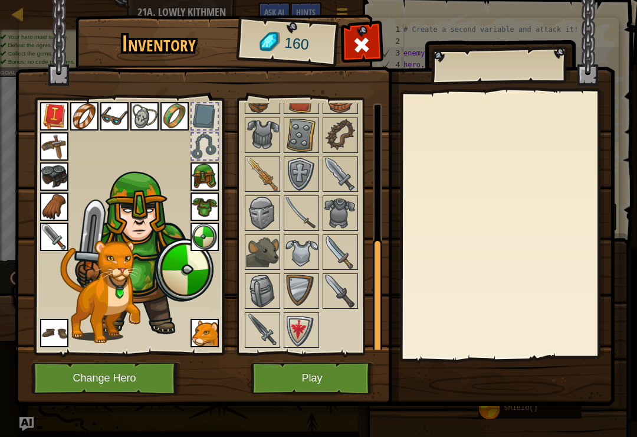
scroll to position [292, 0]
click at [277, 333] on img at bounding box center [262, 330] width 33 height 33
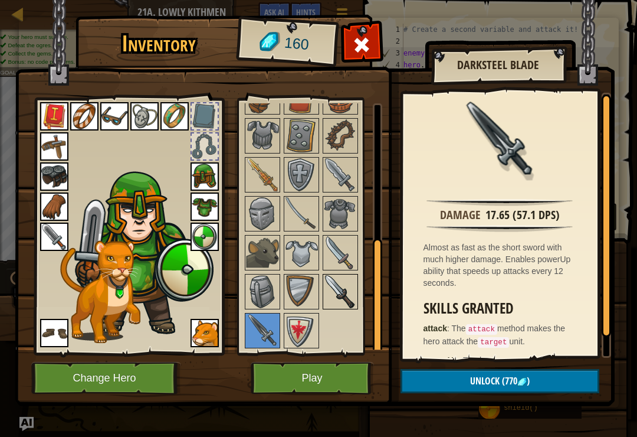
click at [331, 289] on img at bounding box center [340, 291] width 33 height 33
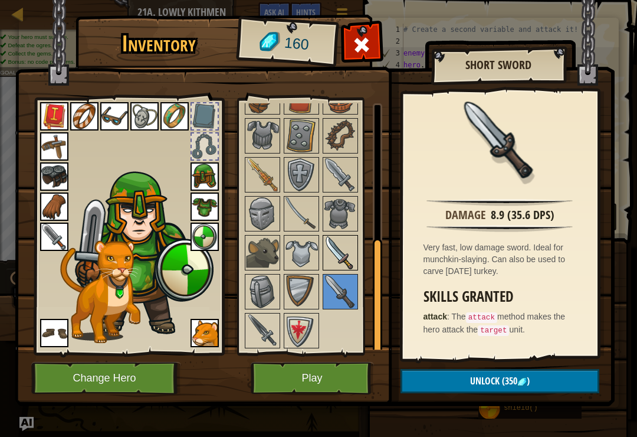
click at [341, 259] on img at bounding box center [340, 252] width 33 height 33
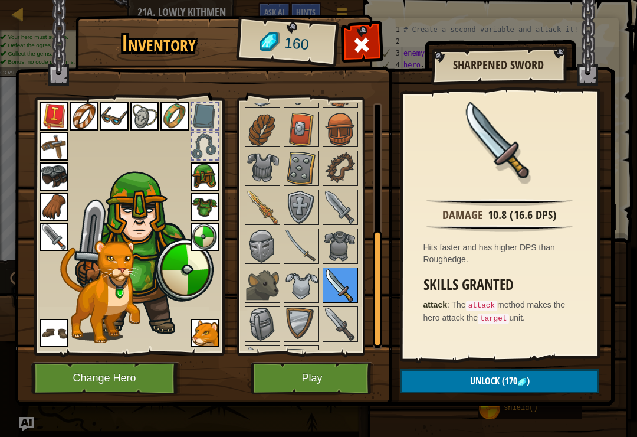
scroll to position [257, 0]
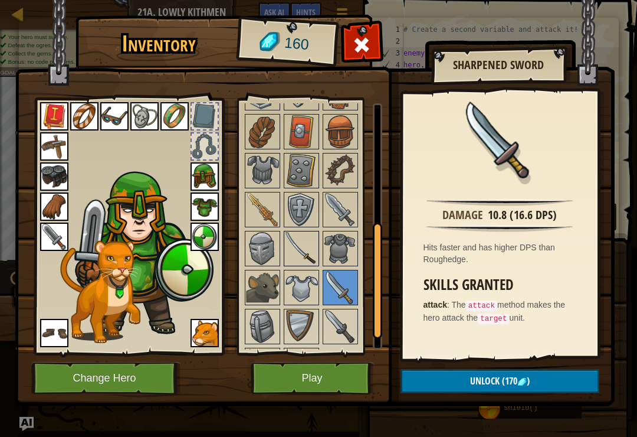
click at [312, 251] on img at bounding box center [301, 248] width 33 height 33
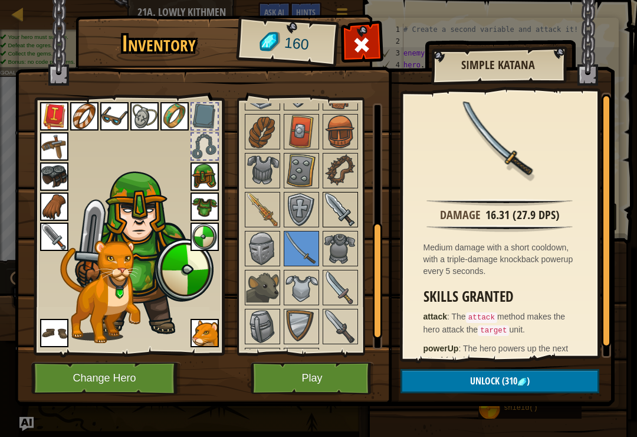
click at [351, 205] on img at bounding box center [340, 209] width 33 height 33
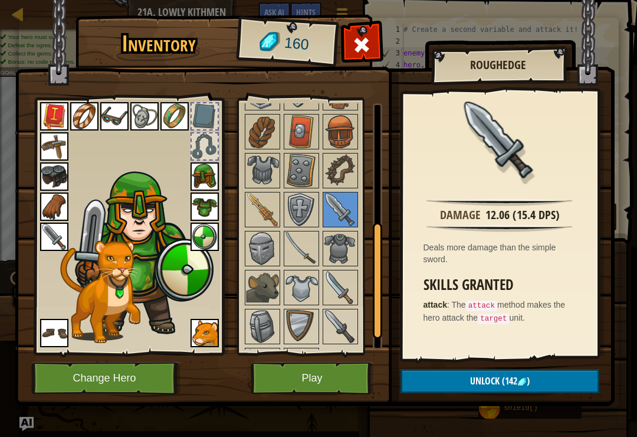
click at [336, 356] on img at bounding box center [315, 192] width 600 height 428
click at [320, 362] on button "Play" at bounding box center [312, 378] width 123 height 32
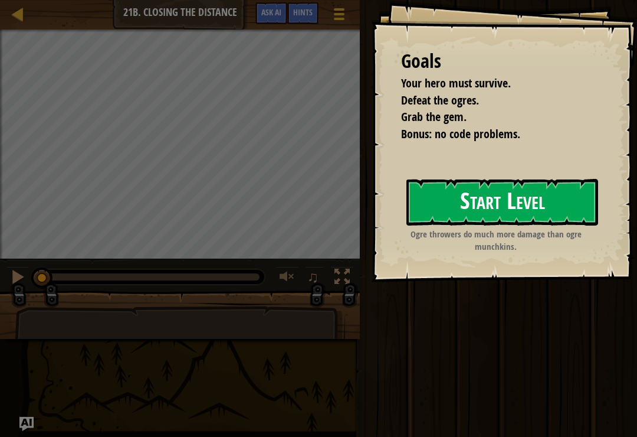
click at [500, 197] on button "Start Level" at bounding box center [503, 202] width 192 height 47
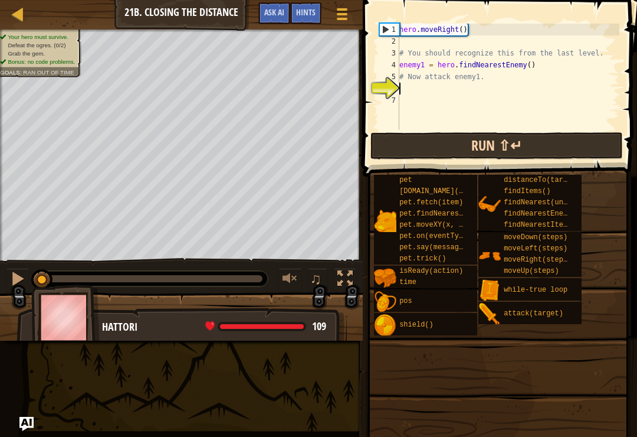
click at [492, 145] on button "Run ⇧↵" at bounding box center [497, 145] width 253 height 27
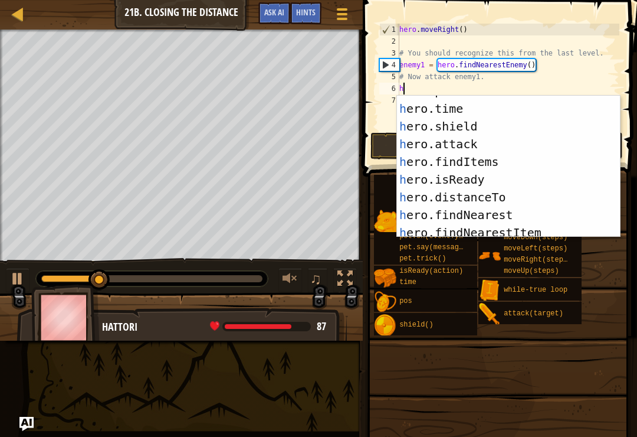
scroll to position [104, 0]
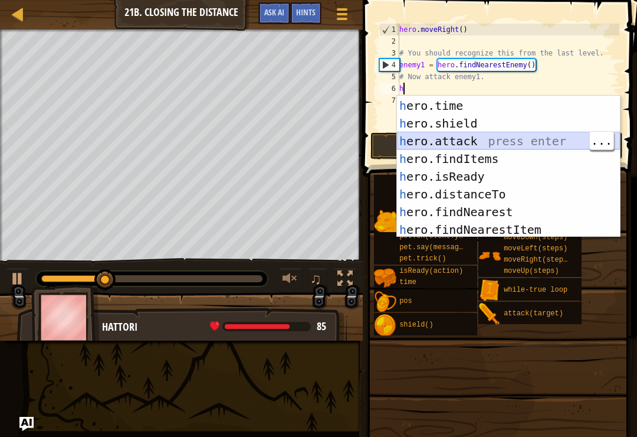
click at [512, 140] on div "h ero.pos press enter h ero.time press enter h ero.shield press enter h ero.att…" at bounding box center [508, 167] width 223 height 177
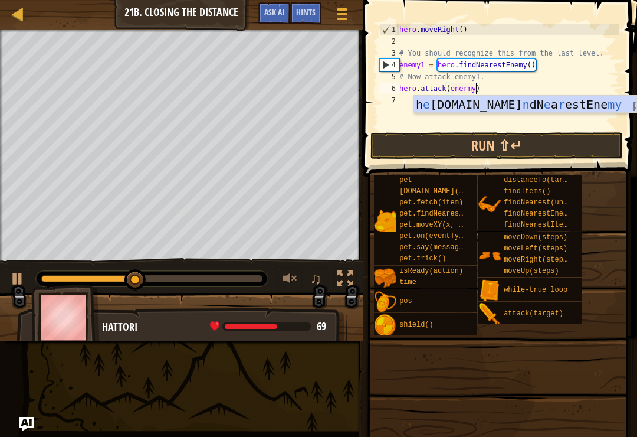
scroll to position [6, 6]
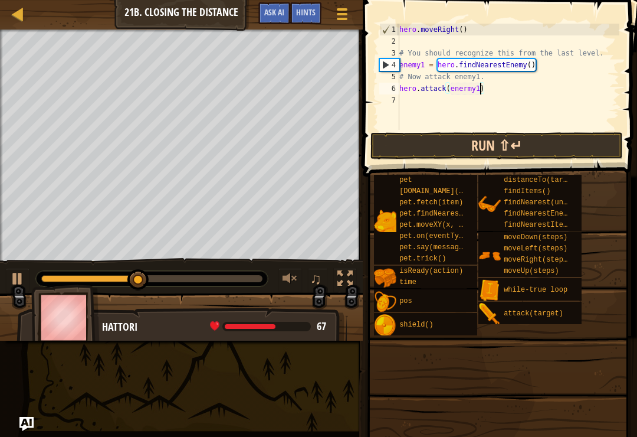
click at [536, 148] on button "Run ⇧↵" at bounding box center [497, 145] width 253 height 27
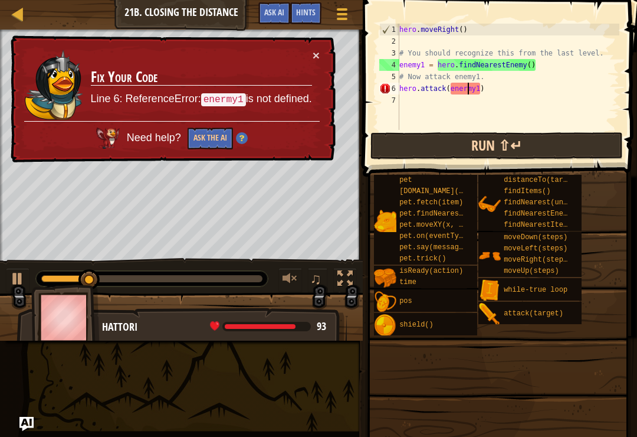
type textarea "hero.attack(enemy1)"
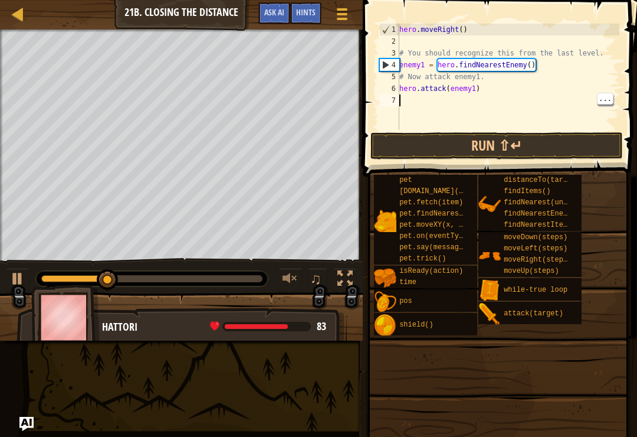
scroll to position [6, 0]
click at [484, 137] on button "Run ⇧↵" at bounding box center [497, 145] width 253 height 27
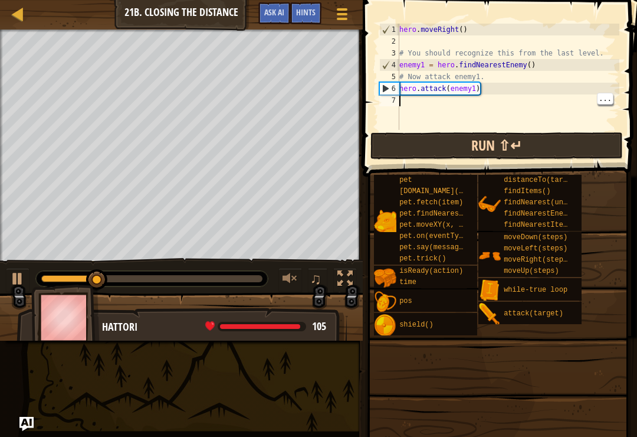
type textarea "h"
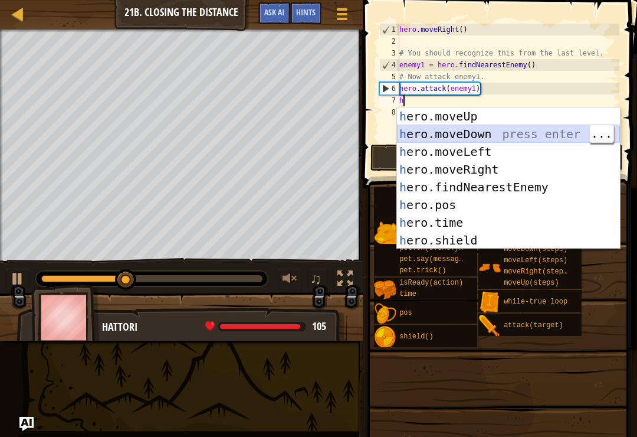
click at [542, 129] on div "h ero.moveUp press enter h ero.moveDown press enter h ero.moveLeft press enter …" at bounding box center [508, 195] width 223 height 177
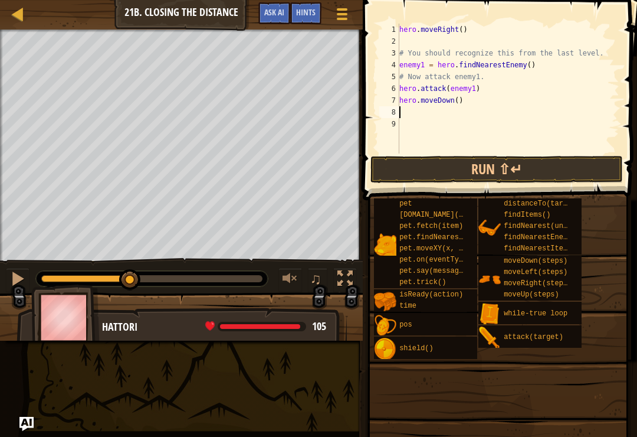
type textarea "h"
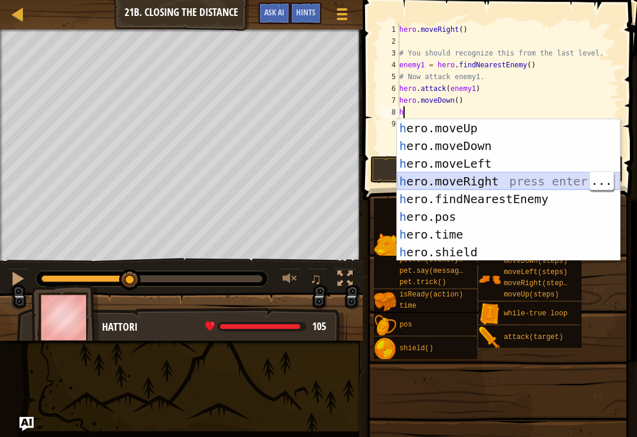
click at [533, 180] on div "h ero.moveUp press enter h ero.moveDown press enter h ero.moveLeft press enter …" at bounding box center [508, 207] width 223 height 177
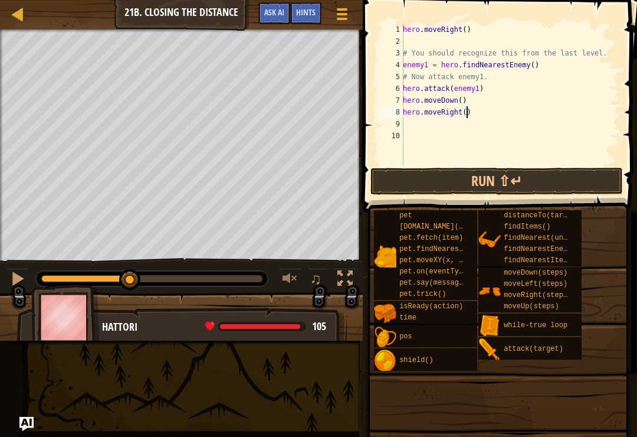
scroll to position [6, 5]
click at [494, 169] on button "Run ⇧↵" at bounding box center [497, 181] width 253 height 27
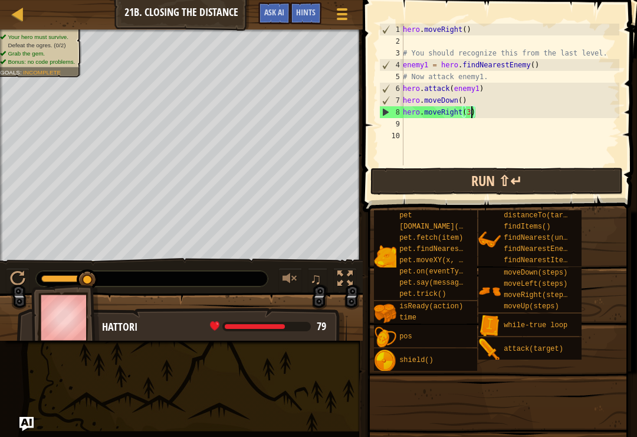
type textarea "# Now attack enemy1."
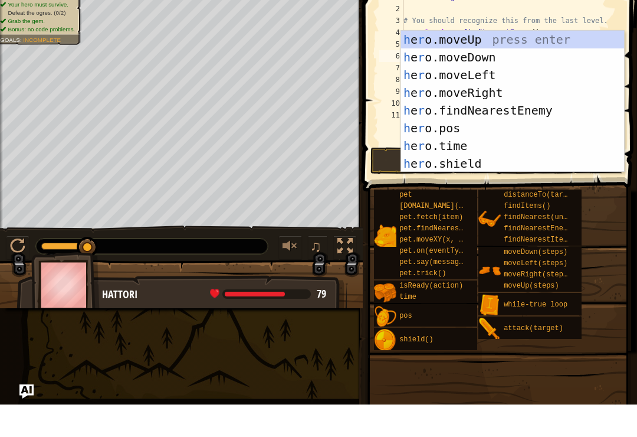
scroll to position [6, 1]
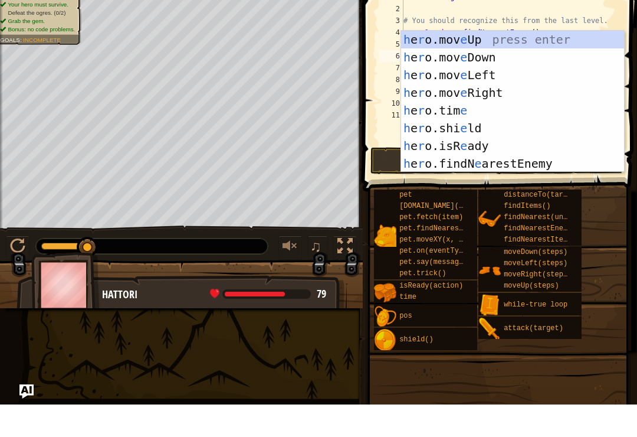
type textarea "hrel"
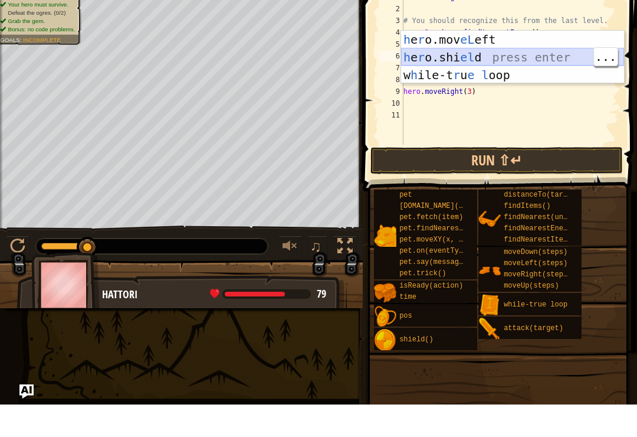
click at [555, 65] on div "h e r o.mov eL eft press enter h e r o.shi el d press enter w h ile-t [PERSON_N…" at bounding box center [512, 107] width 223 height 89
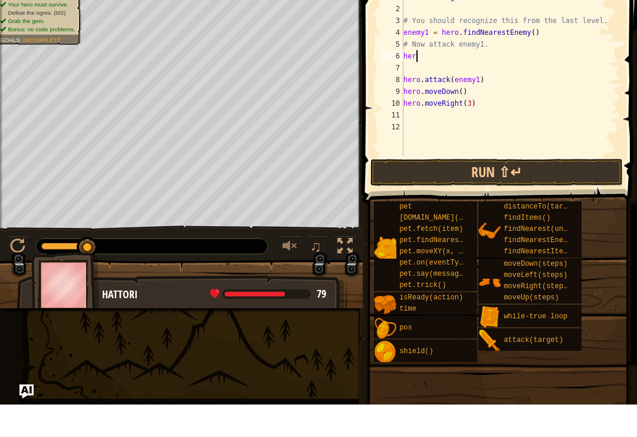
type textarea "h"
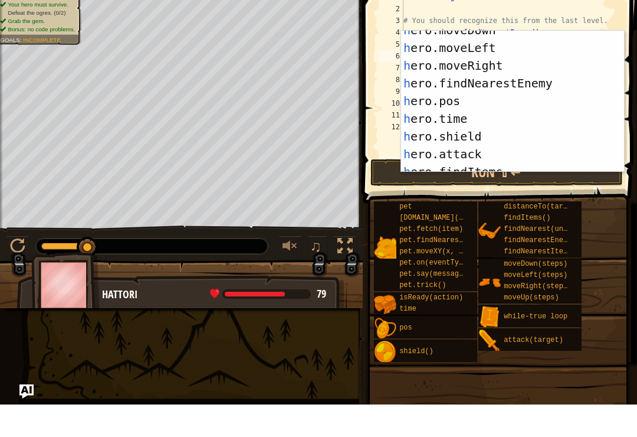
scroll to position [0, 0]
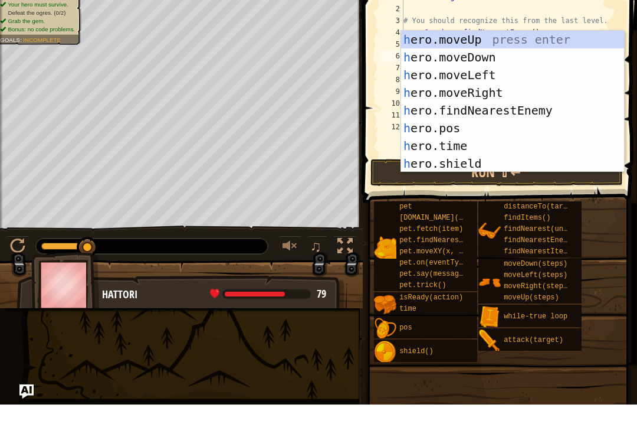
type textarea "hl"
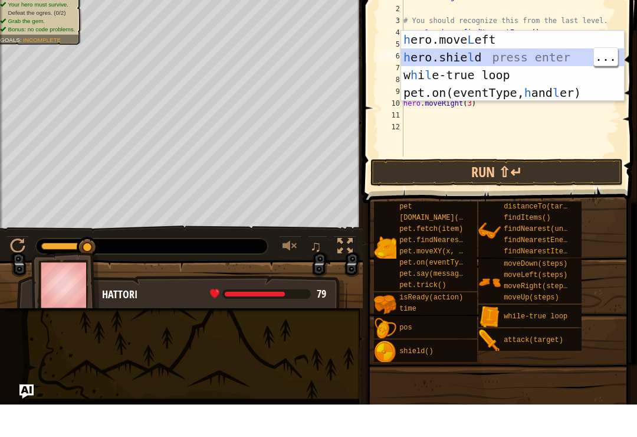
click at [512, 72] on div "h ero.move L eft press enter h ero.[PERSON_NAME] press enter w h i l e-true loo…" at bounding box center [512, 116] width 223 height 106
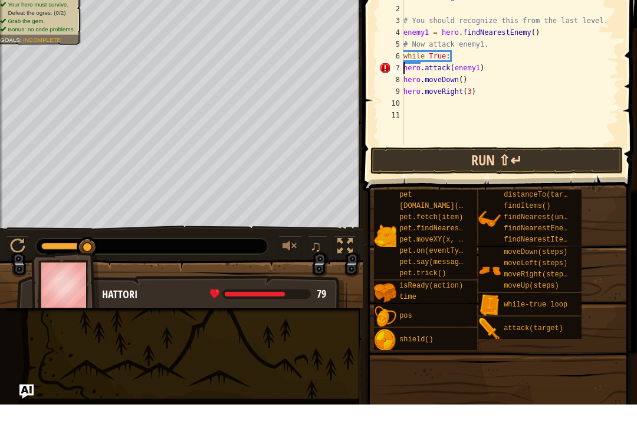
click at [480, 179] on button "Run ⇧↵" at bounding box center [497, 192] width 253 height 27
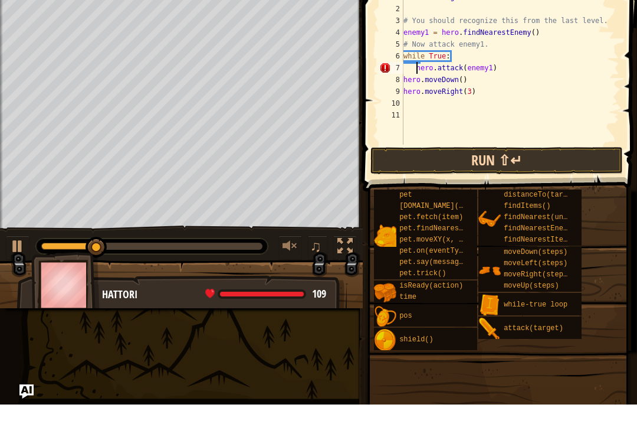
type textarea "hero.attack(enemy1)"
click at [500, 179] on button "Run ⇧↵" at bounding box center [497, 192] width 253 height 27
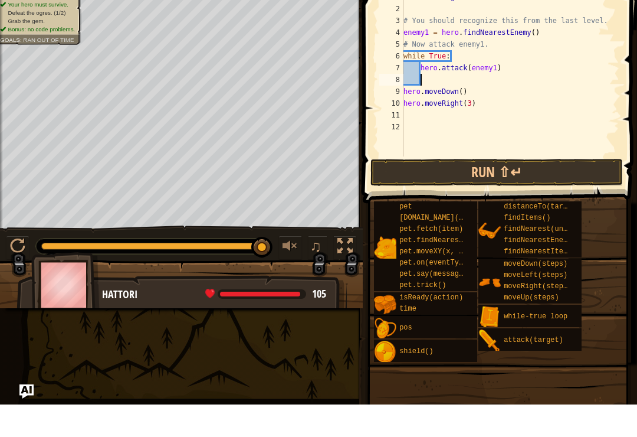
type textarea "h"
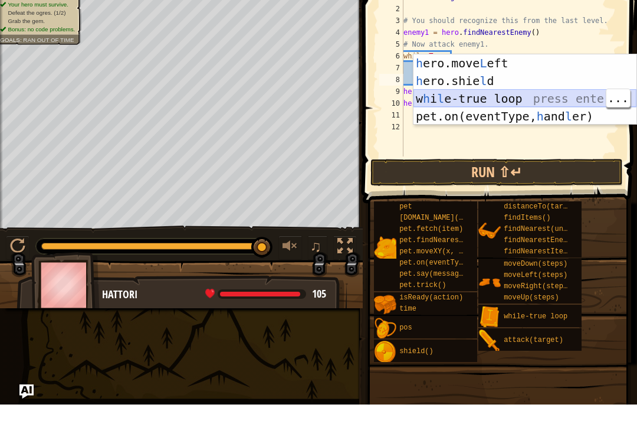
scroll to position [6, 1]
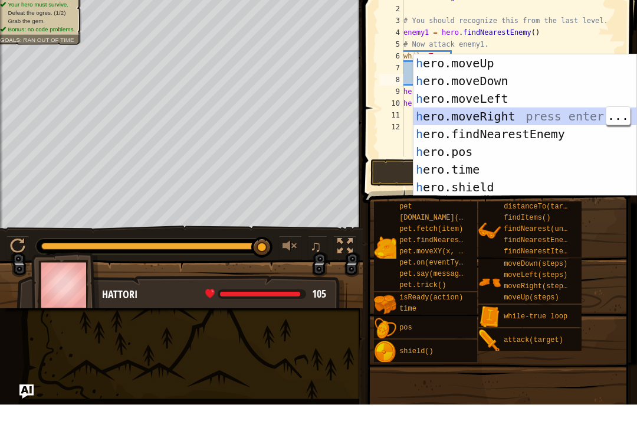
click at [558, 116] on div "h ero.moveUp press enter h ero.moveDown press enter h ero.moveLeft press enter …" at bounding box center [525, 175] width 223 height 177
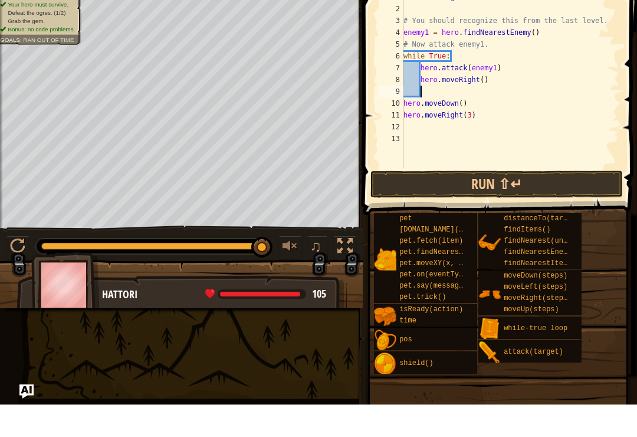
scroll to position [6, 1]
type textarea "hero.moveRight(3)"
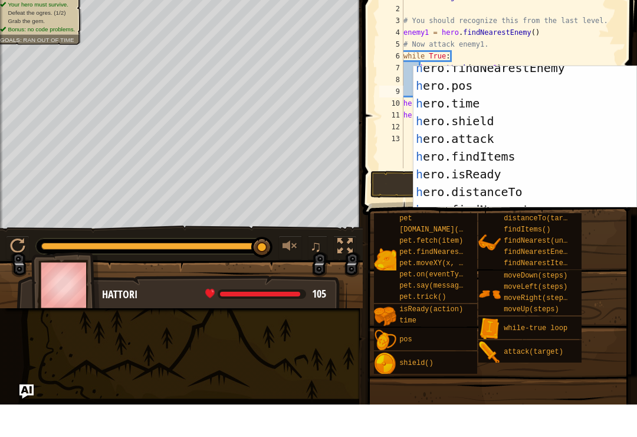
scroll to position [81, 0]
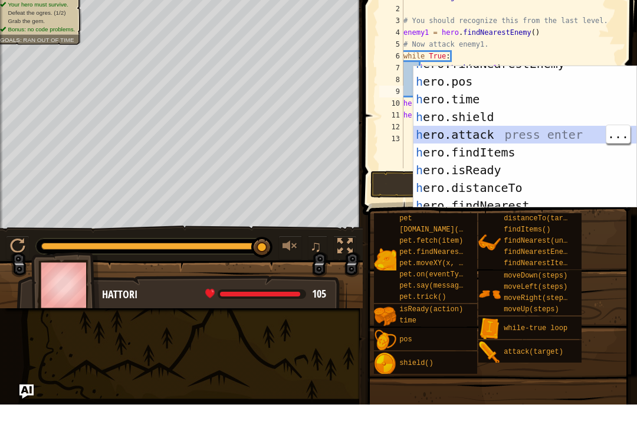
click at [533, 135] on div "h ero.findNearestEnemy press enter h ero.pos press enter h ero.time press enter…" at bounding box center [525, 175] width 223 height 177
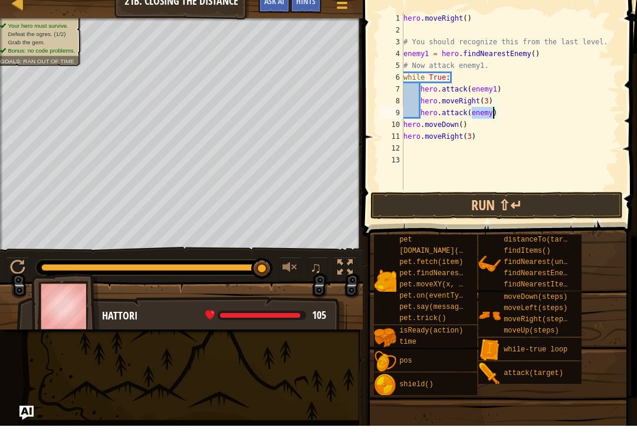
type textarea "enemy1 = hero.findNearestEnemy()"
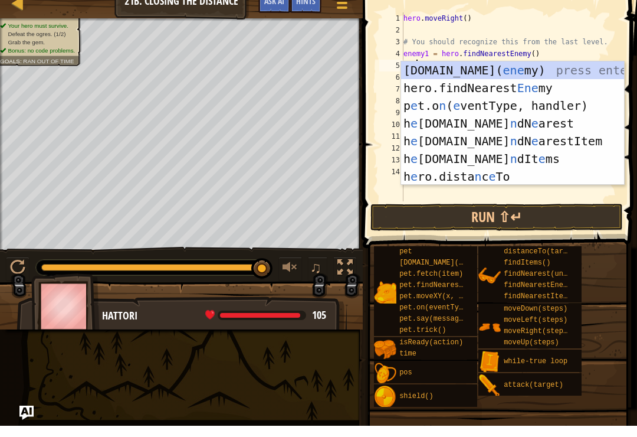
scroll to position [6, 0]
type textarea "e"
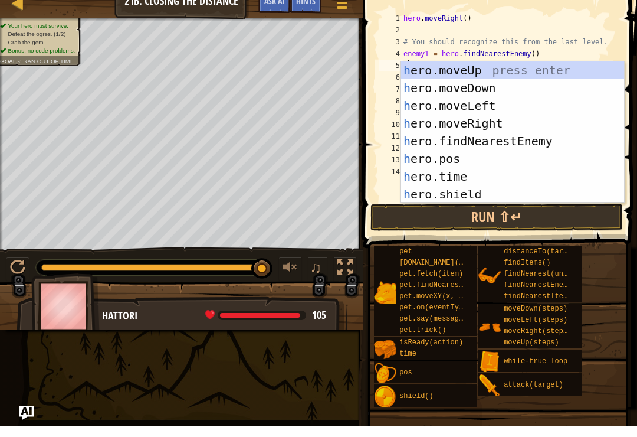
type textarea "he"
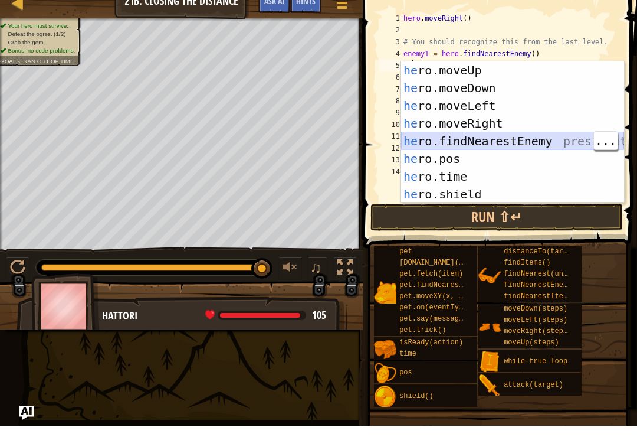
click at [562, 138] on div "he ro.moveUp press enter he ro.moveDown press enter he ro.moveLeft press enter …" at bounding box center [512, 161] width 223 height 177
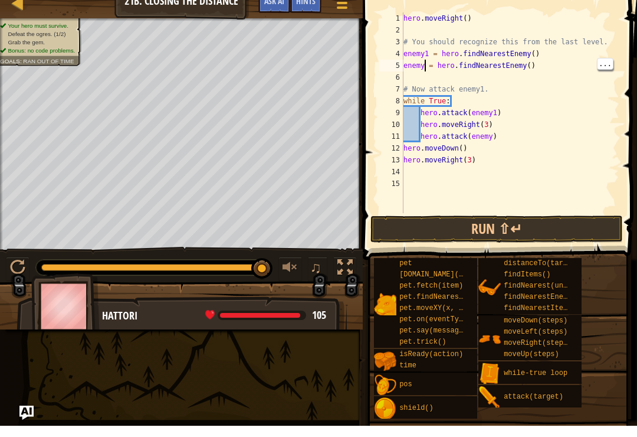
type textarea "enemy2 = hero.findNearestEnemy()"
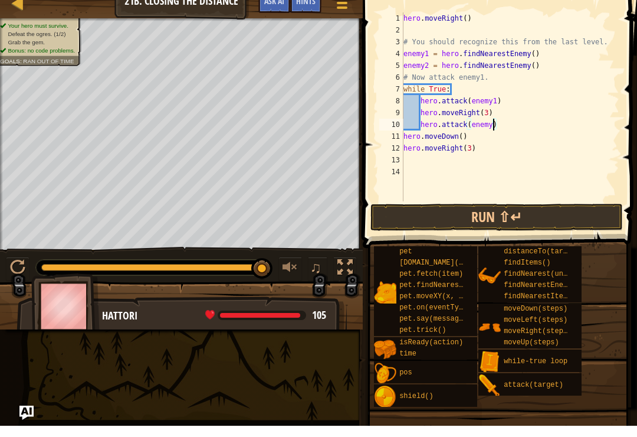
scroll to position [6, 8]
type textarea "hero.attack(enemy2)"
click at [515, 218] on button "Run ⇧↵" at bounding box center [497, 228] width 253 height 27
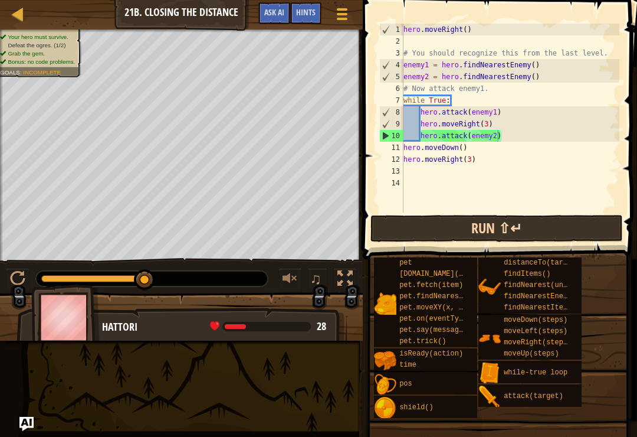
click at [485, 230] on button "Run ⇧↵" at bounding box center [497, 228] width 253 height 27
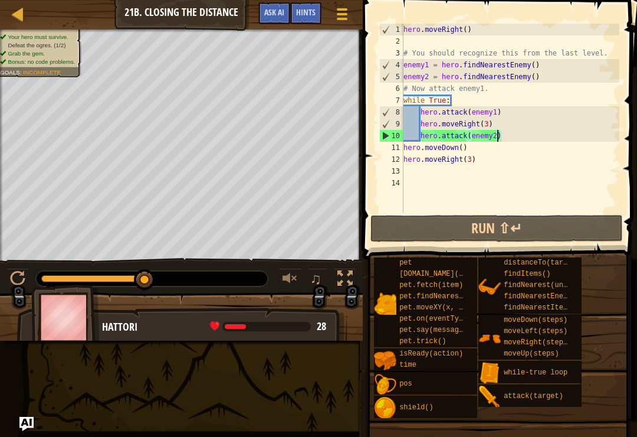
click at [75, 314] on img at bounding box center [65, 317] width 68 height 66
click at [79, 319] on img at bounding box center [65, 317] width 68 height 66
click at [25, 17] on div at bounding box center [18, 13] width 15 height 15
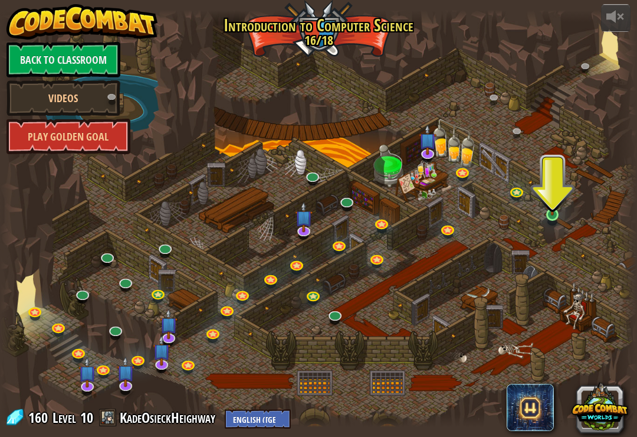
click at [554, 204] on img at bounding box center [553, 197] width 16 height 36
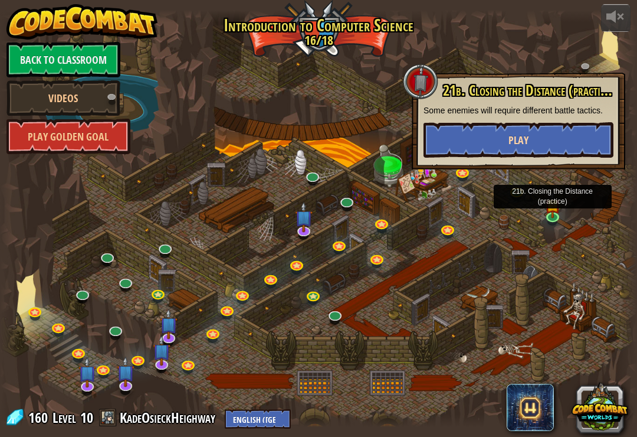
click at [578, 136] on button "Play" at bounding box center [519, 139] width 190 height 35
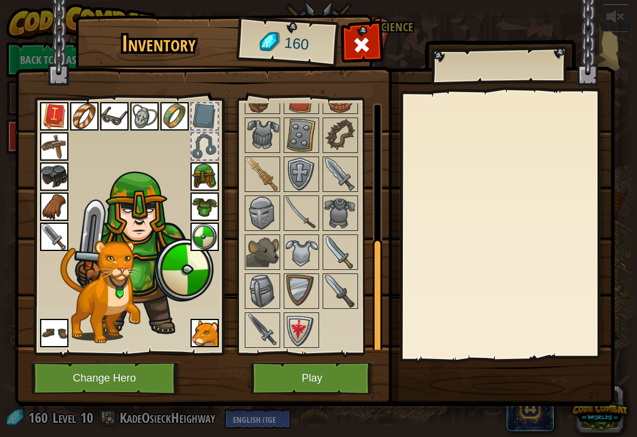
scroll to position [292, 0]
click at [251, 224] on img at bounding box center [262, 213] width 33 height 33
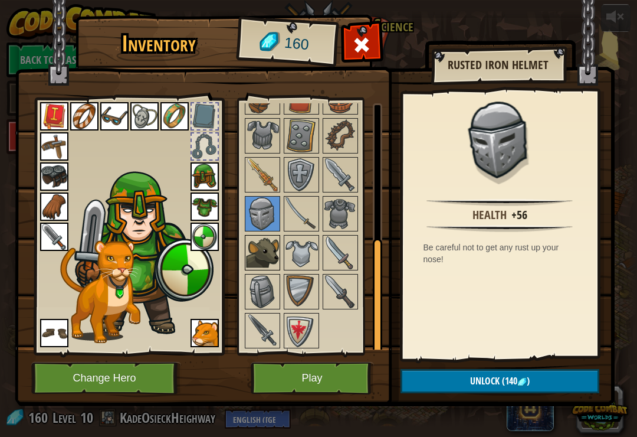
click at [263, 255] on img at bounding box center [262, 252] width 33 height 33
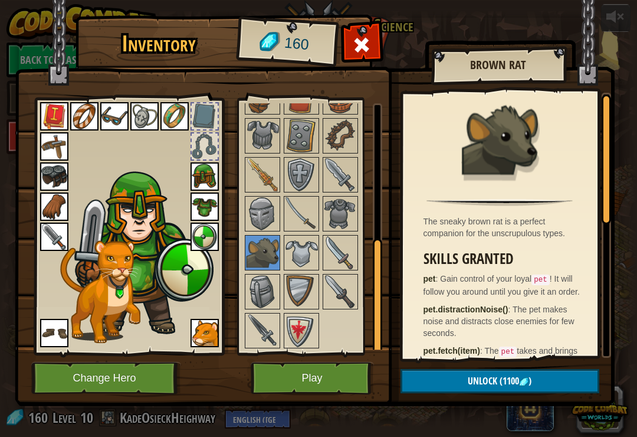
click at [321, 371] on button "Play" at bounding box center [312, 378] width 123 height 32
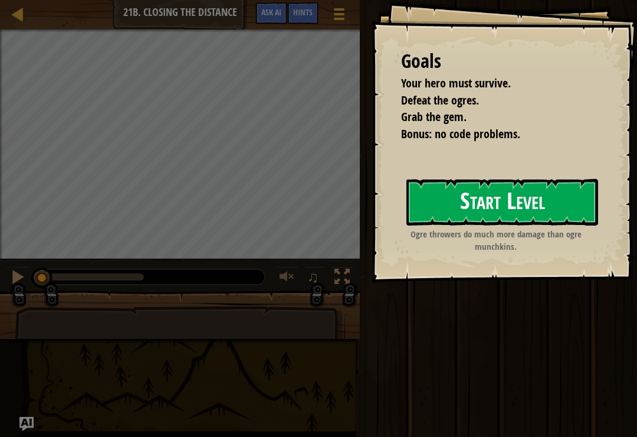
click at [467, 207] on button "Start Level" at bounding box center [503, 202] width 192 height 47
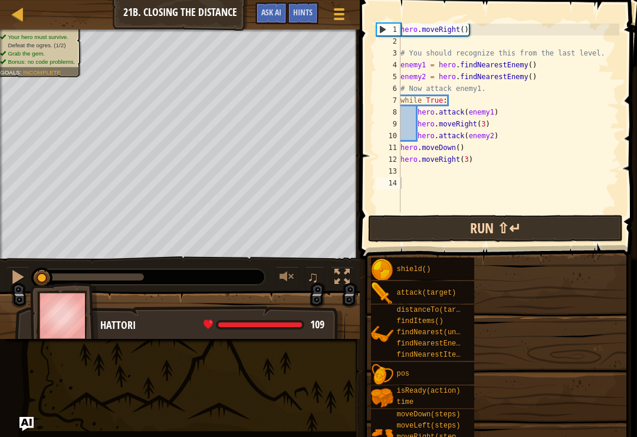
click at [454, 222] on button "Run ⇧↵" at bounding box center [495, 228] width 255 height 27
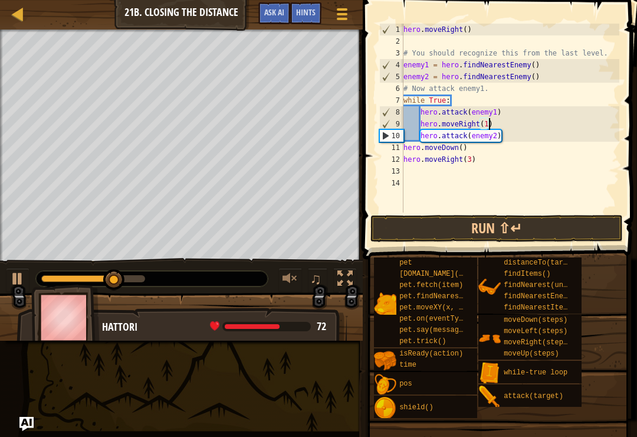
scroll to position [6, 7]
type textarea "hero.moveRight(1)"
click at [519, 221] on button "Run ⇧↵" at bounding box center [497, 228] width 253 height 27
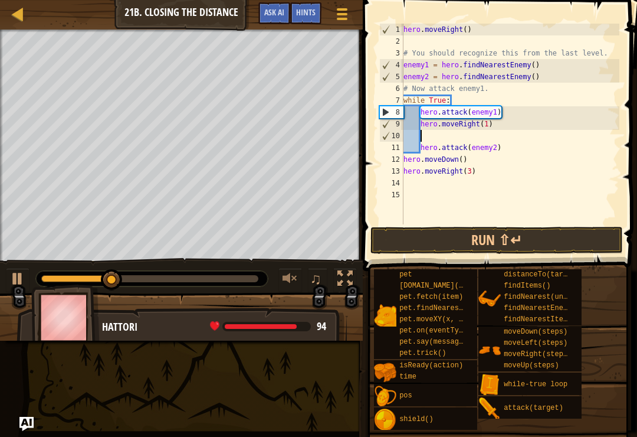
scroll to position [6, 1]
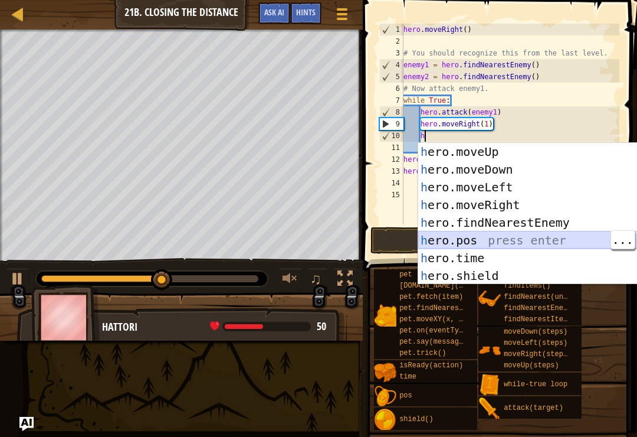
click at [522, 246] on div "h ero.moveUp press enter h ero.moveDown press enter h ero.moveLeft press enter …" at bounding box center [529, 231] width 223 height 177
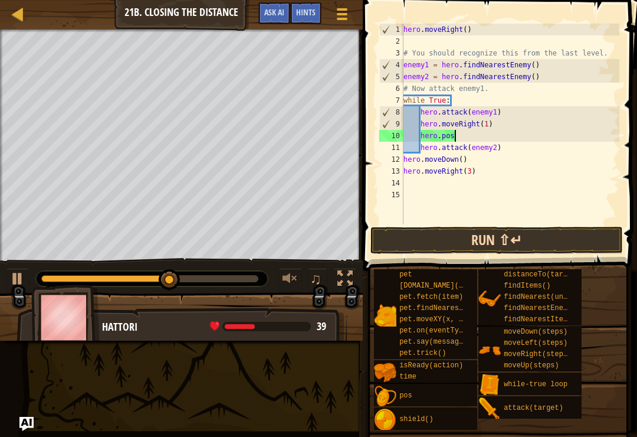
click at [525, 228] on button "Run ⇧↵" at bounding box center [497, 240] width 253 height 27
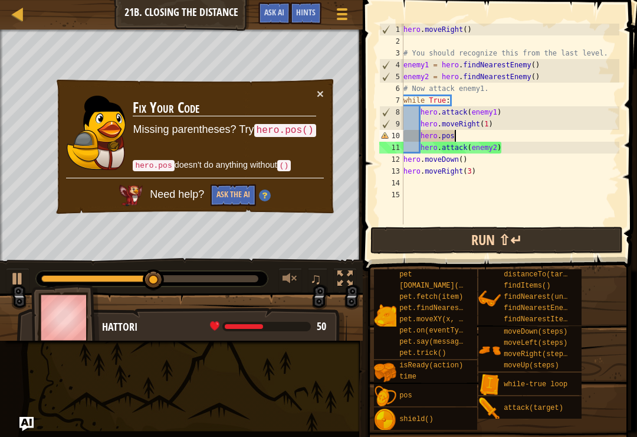
scroll to position [6, 4]
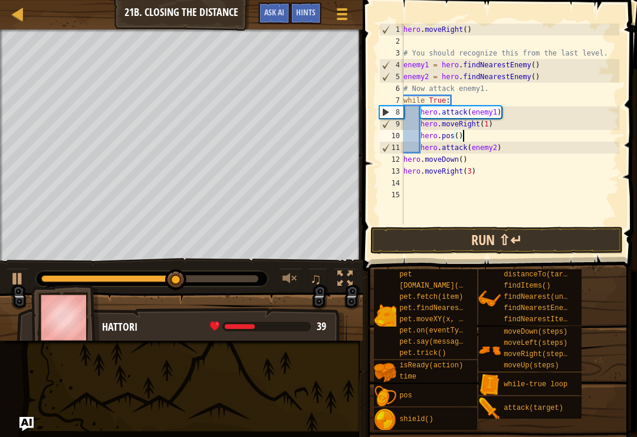
click at [522, 231] on button "Run ⇧↵" at bounding box center [497, 240] width 253 height 27
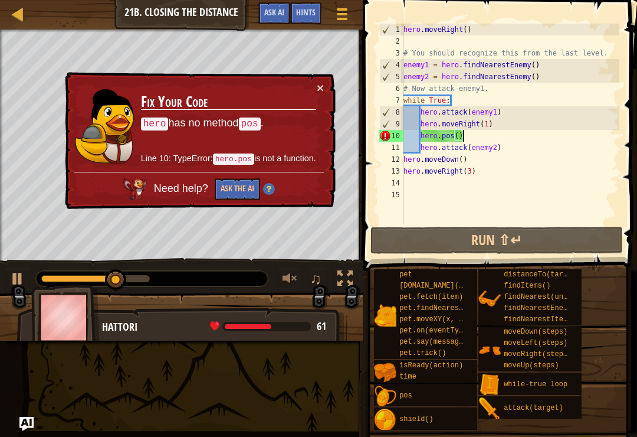
click at [42, 415] on div "Map Introduction to Computer Science 21b. Closing the Distance Game Menu Done H…" at bounding box center [318, 218] width 637 height 437
click at [30, 429] on img "Ask AI" at bounding box center [26, 423] width 15 height 15
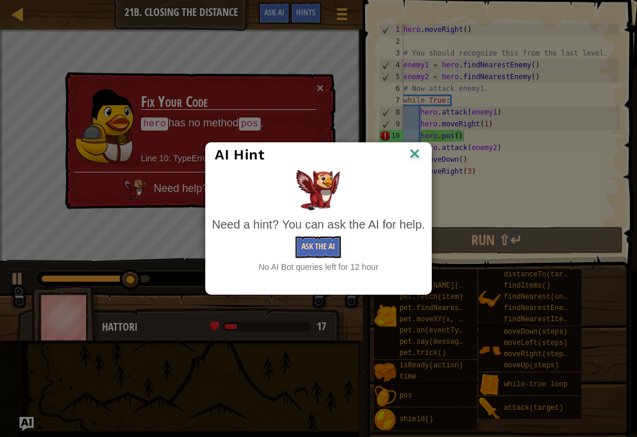
click at [325, 241] on button "Ask the AI" at bounding box center [318, 247] width 45 height 22
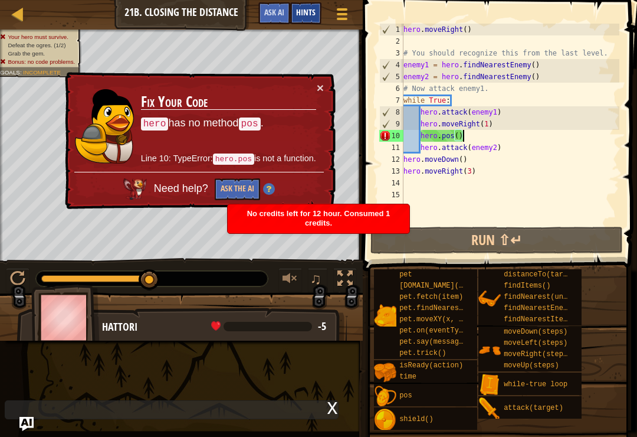
click at [307, 6] on div "Hints" at bounding box center [305, 13] width 31 height 22
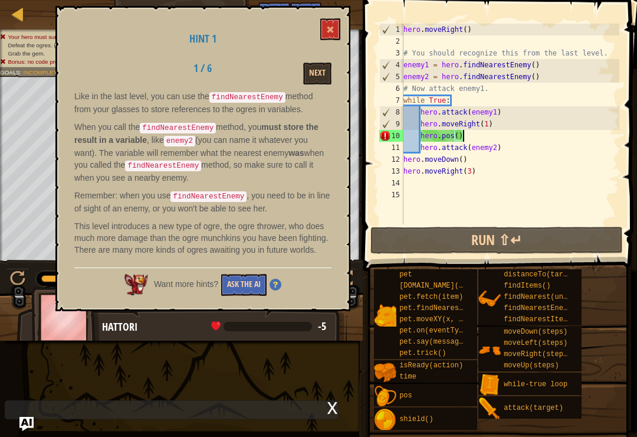
click at [253, 287] on button "Ask the AI" at bounding box center [243, 285] width 45 height 22
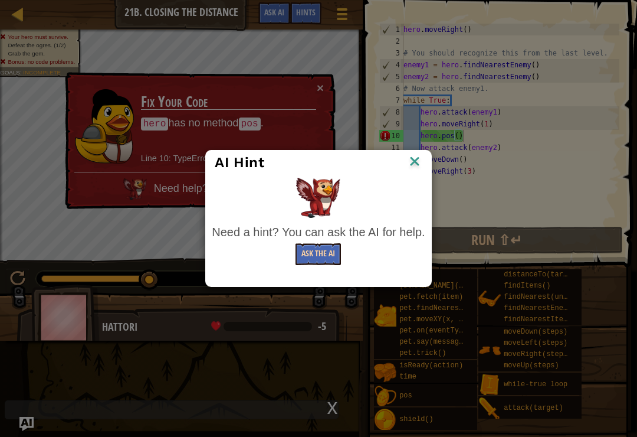
click at [325, 256] on button "Ask the AI" at bounding box center [318, 254] width 45 height 22
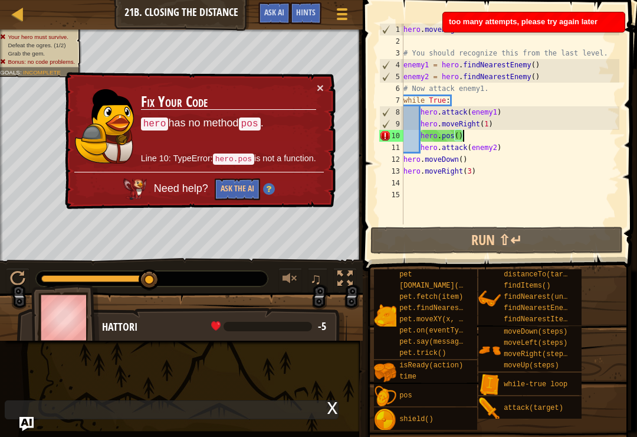
click at [317, 99] on div "× Fix Your Code hero has no method pos . Line 10: TypeError: hero.pos is not a …" at bounding box center [199, 141] width 273 height 138
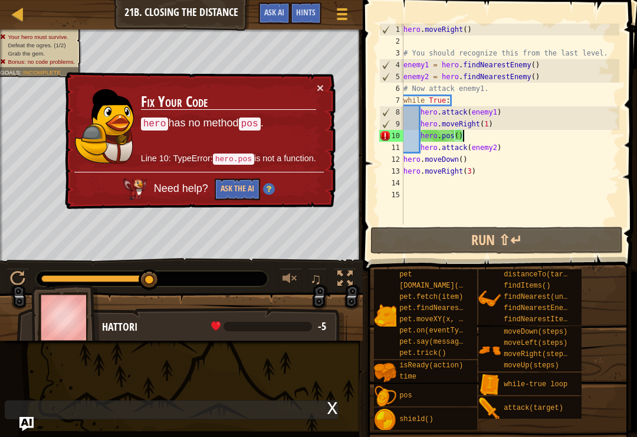
click at [299, 99] on h3 "Fix Your Code" at bounding box center [228, 102] width 175 height 17
click at [311, 93] on td "Fix Your Code hero has no method pos . Line 10: TypeError: hero.pos is not a fu…" at bounding box center [228, 126] width 176 height 90
click at [323, 86] on button "×" at bounding box center [320, 87] width 7 height 12
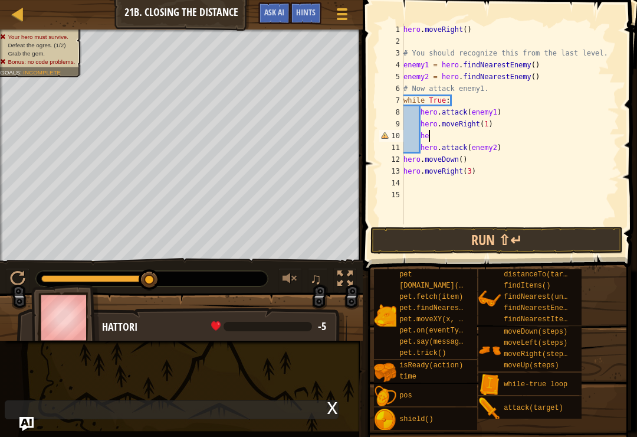
type textarea "h"
click at [557, 238] on button "Run ⇧↵" at bounding box center [497, 240] width 253 height 27
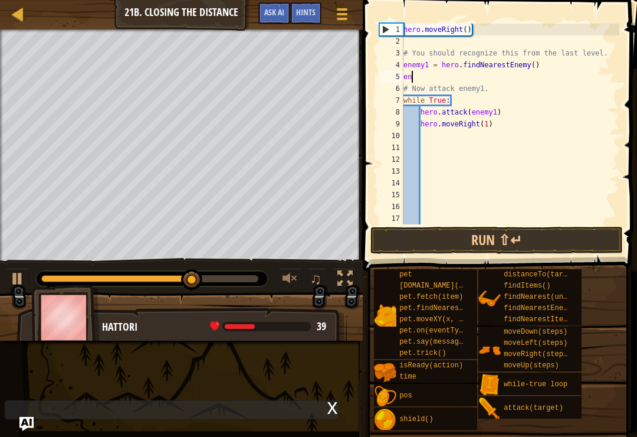
scroll to position [6, 0]
type textarea "e"
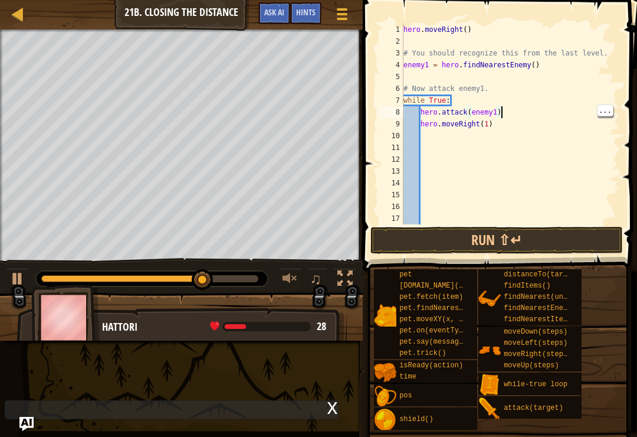
type textarea "hero.moveRight(1)"
click at [514, 130] on div "hero . moveRight ( ) # You should recognize this from the last level. enemy1 = …" at bounding box center [510, 136] width 218 height 224
click at [492, 125] on div "hero . moveRight ( ) # You should recognize this from the last level. enemy1 = …" at bounding box center [510, 136] width 218 height 224
type textarea "hero.moveRight(3)"
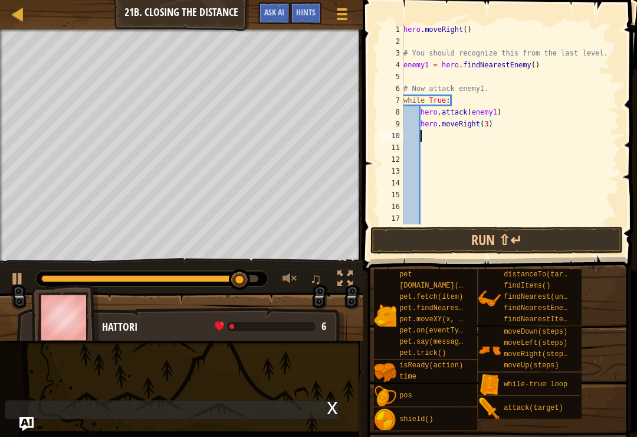
scroll to position [6, 1]
type textarea "h"
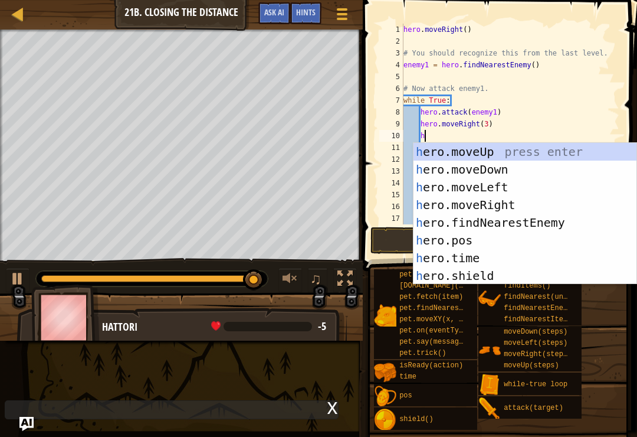
scroll to position [6, 1]
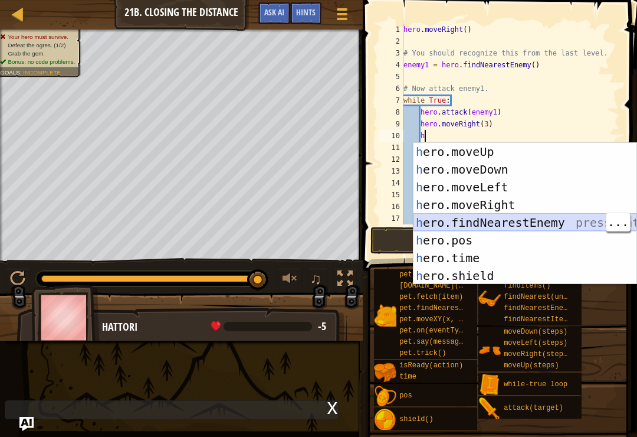
click at [560, 221] on div "h ero.moveUp press enter h ero.moveDown press enter h ero.moveLeft press enter …" at bounding box center [525, 231] width 223 height 177
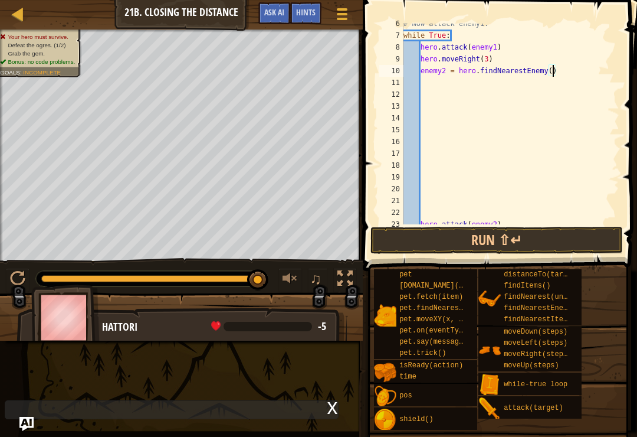
scroll to position [118, 0]
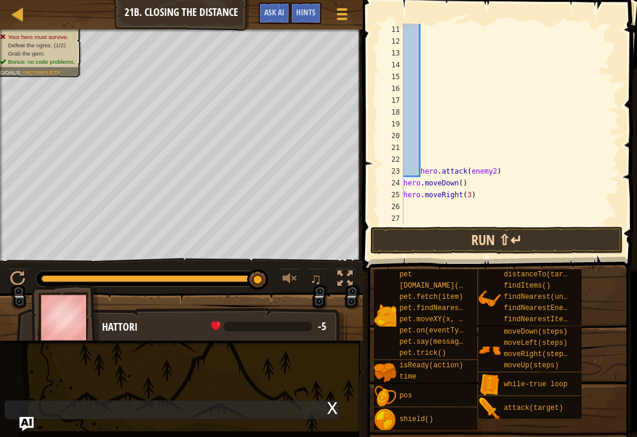
click at [518, 234] on button "Run ⇧↵" at bounding box center [497, 240] width 253 height 27
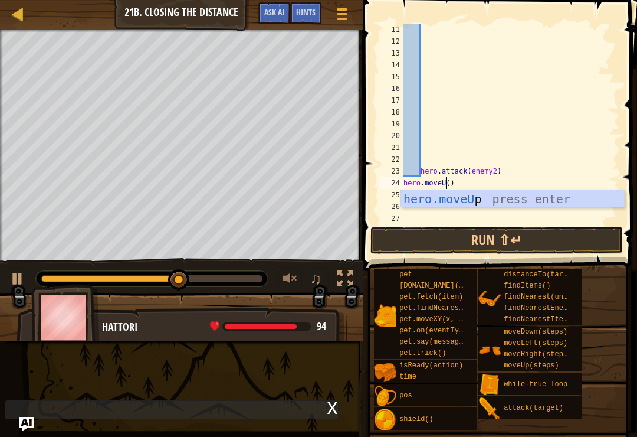
scroll to position [6, 4]
click at [521, 241] on button "Run ⇧↵" at bounding box center [497, 240] width 253 height 27
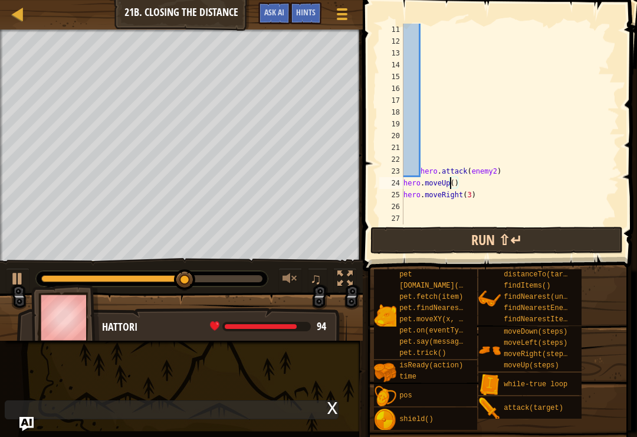
scroll to position [118, 0]
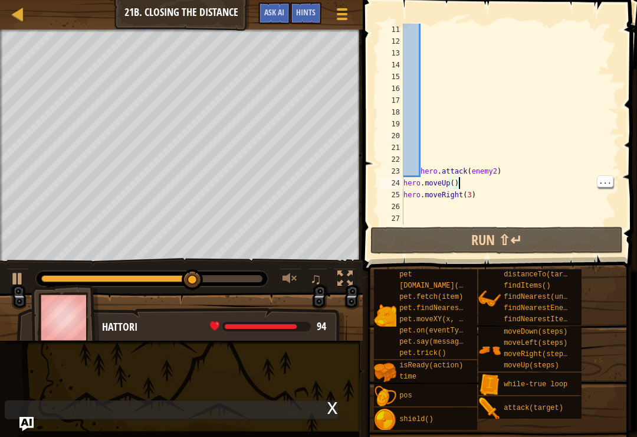
click at [490, 194] on div "hero . attack ( enemy2 ) hero . moveUp ( ) hero . moveRight ( 3 )" at bounding box center [510, 136] width 218 height 224
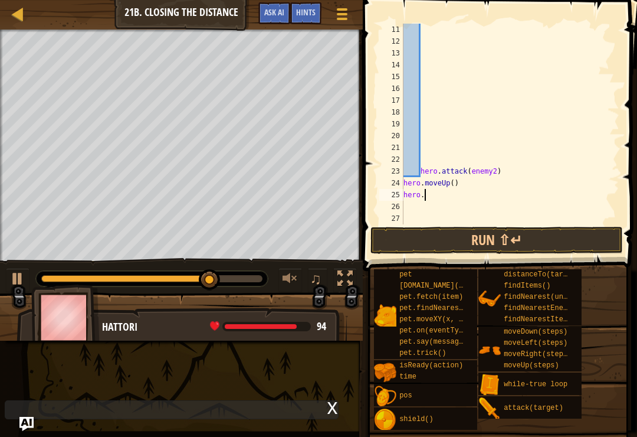
scroll to position [6, 1]
type textarea "h"
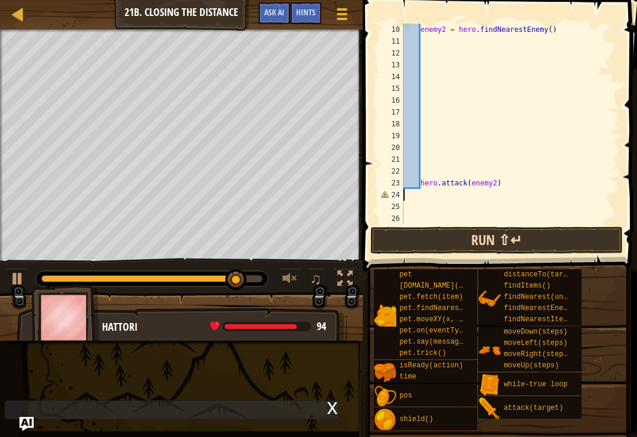
click at [512, 234] on button "Run ⇧↵" at bounding box center [497, 240] width 253 height 27
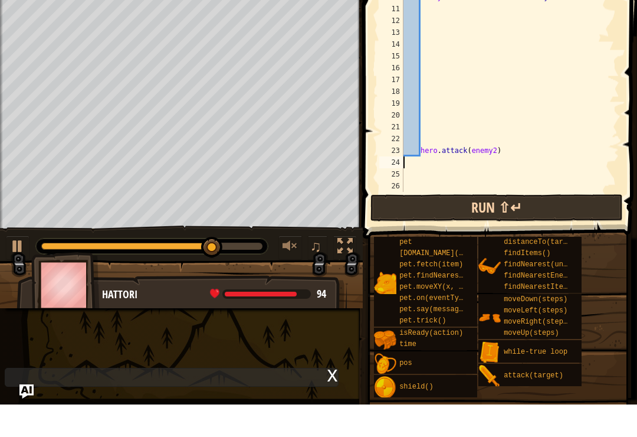
type textarea "h"
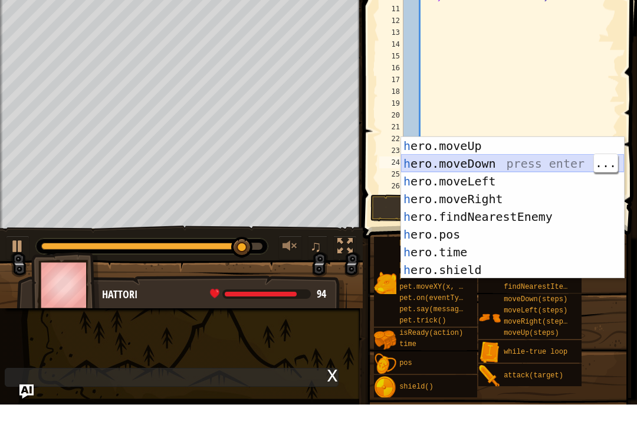
click at [537, 169] on div "h ero.moveUp press enter h ero.moveDown press enter h ero.moveLeft press enter …" at bounding box center [512, 257] width 223 height 177
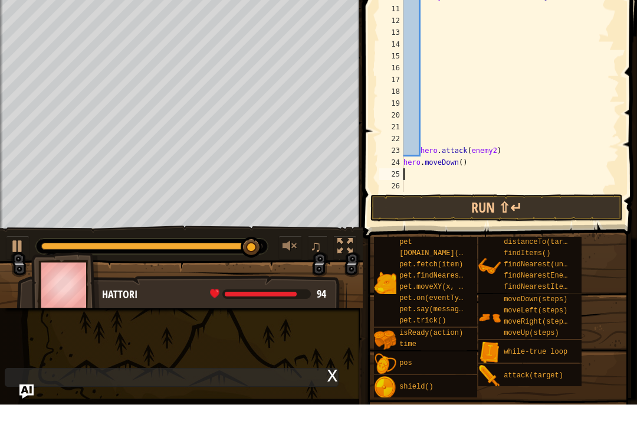
type textarea "h"
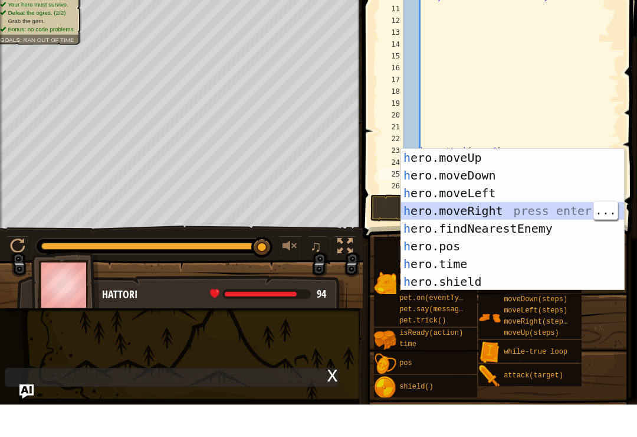
click at [534, 211] on div "h ero.moveUp press enter h ero.moveDown press enter h ero.moveLeft press enter …" at bounding box center [512, 269] width 223 height 177
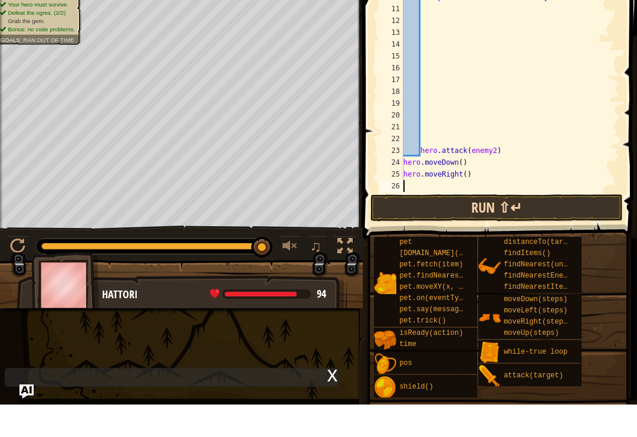
click at [523, 227] on button "Run ⇧↵" at bounding box center [497, 240] width 253 height 27
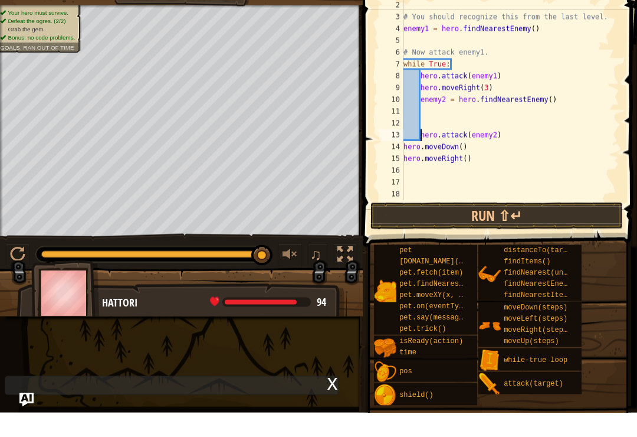
scroll to position [12, 0]
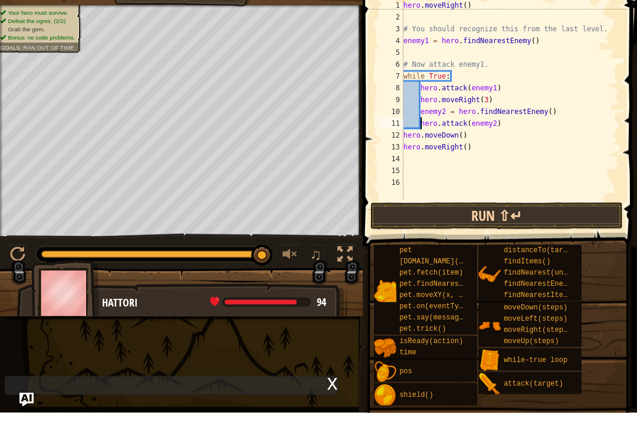
click at [535, 227] on button "Run ⇧↵" at bounding box center [497, 240] width 253 height 27
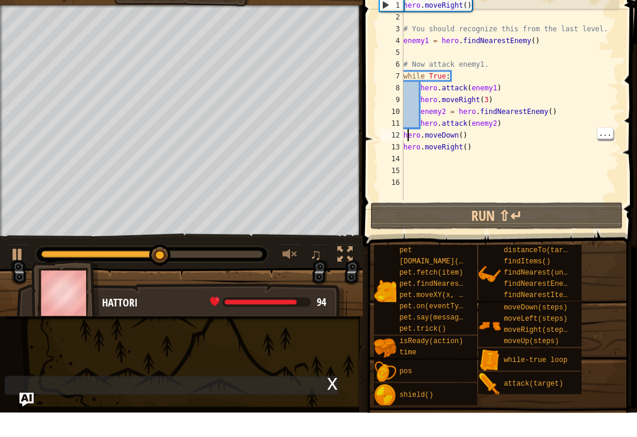
click at [407, 138] on div "hero . moveRight ( ) # You should recognize this from the last level. enemy1 = …" at bounding box center [510, 136] width 218 height 224
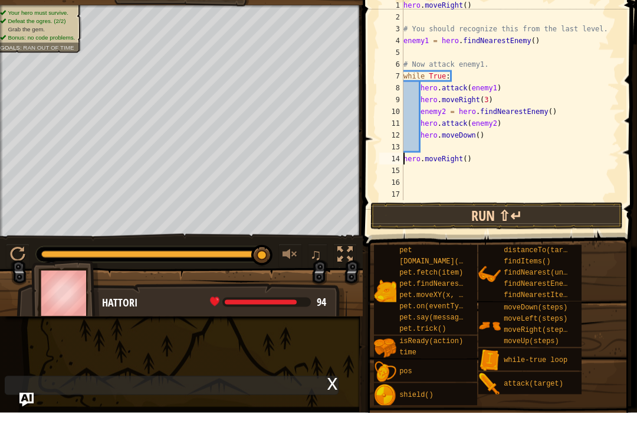
click at [529, 227] on button "Run ⇧↵" at bounding box center [497, 240] width 253 height 27
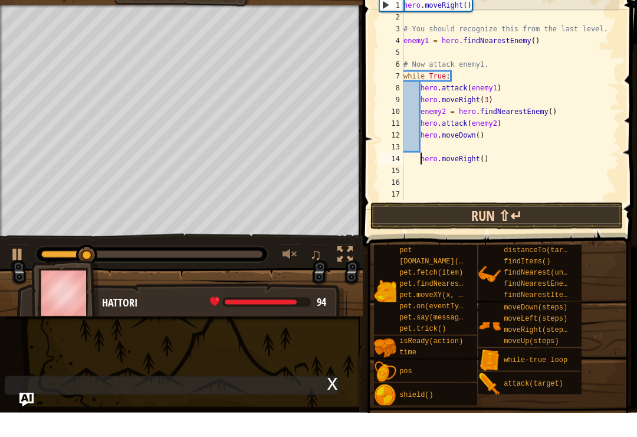
click at [518, 227] on button "Run ⇧↵" at bounding box center [497, 240] width 253 height 27
type textarea "h"
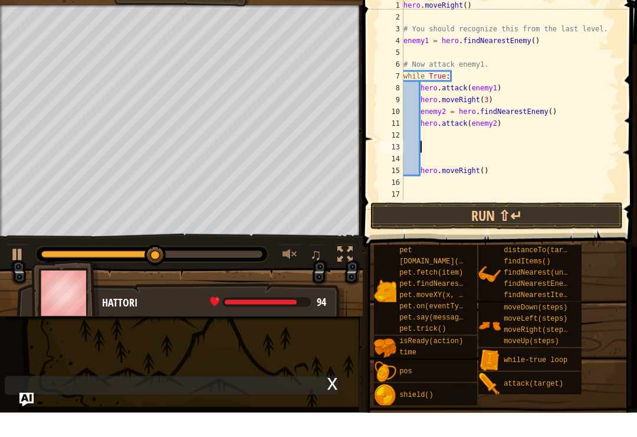
scroll to position [0, 0]
click at [552, 227] on button "Run ⇧↵" at bounding box center [497, 240] width 253 height 27
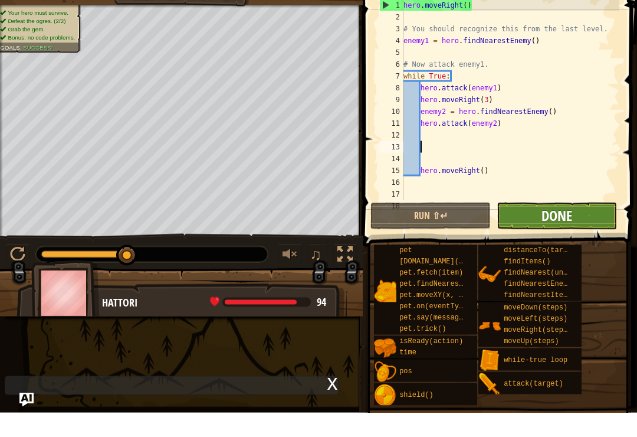
click at [551, 230] on span "Done" at bounding box center [557, 239] width 31 height 19
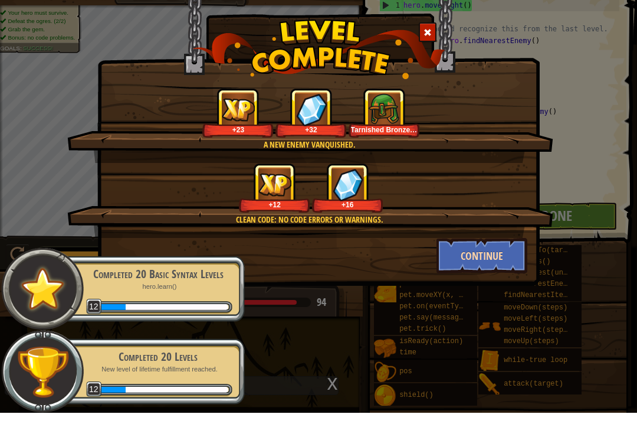
click at [495, 262] on button "Continue" at bounding box center [482, 279] width 91 height 35
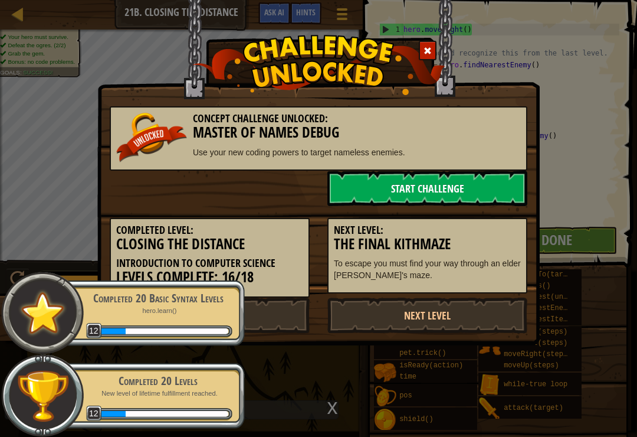
click at [457, 196] on link "Start Challenge" at bounding box center [428, 188] width 200 height 35
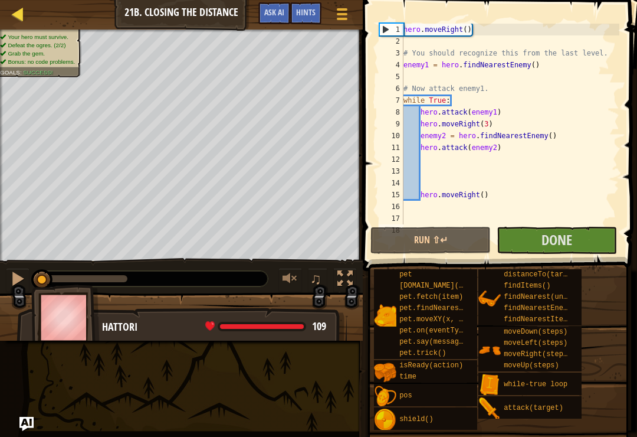
click at [25, 8] on link "Map" at bounding box center [27, 14] width 6 height 16
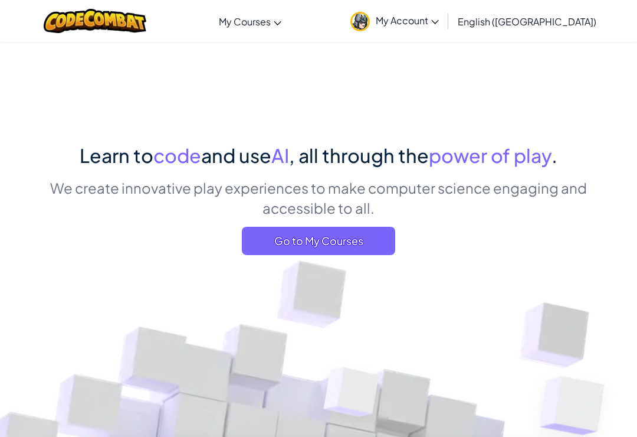
click at [439, 18] on span "My Account" at bounding box center [407, 20] width 63 height 12
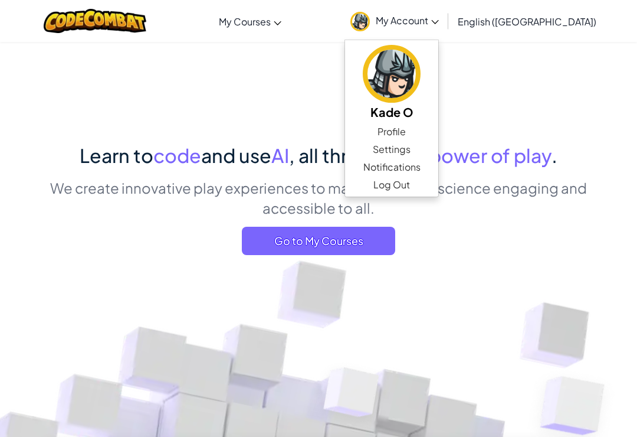
click at [454, 246] on div "Go to My Courses" at bounding box center [318, 241] width 555 height 28
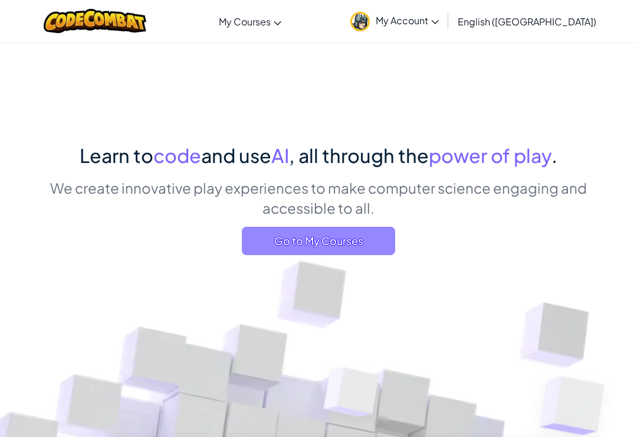
click at [350, 238] on span "Go to My Courses" at bounding box center [318, 241] width 153 height 28
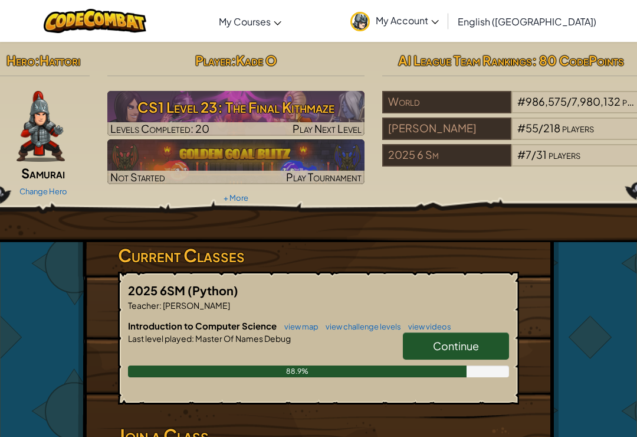
click at [463, 355] on link "Continue" at bounding box center [456, 345] width 106 height 27
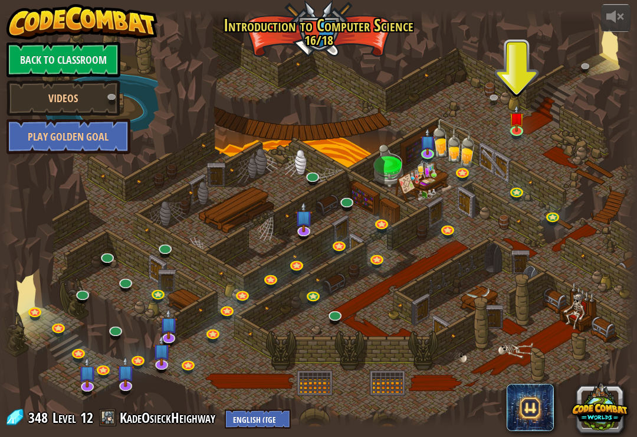
click at [521, 147] on div at bounding box center [318, 218] width 637 height 417
click at [521, 146] on div at bounding box center [318, 218] width 637 height 417
click at [515, 130] on img at bounding box center [517, 112] width 16 height 36
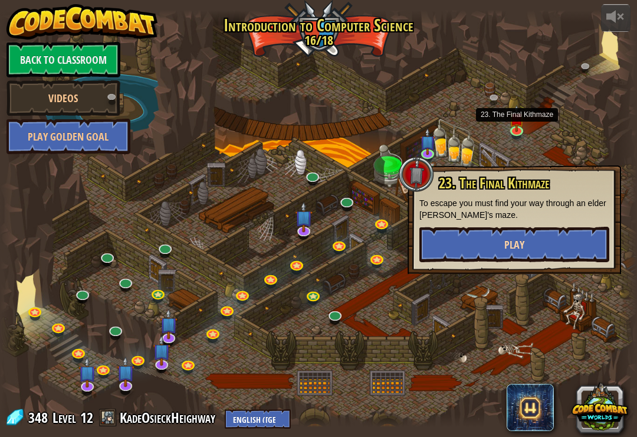
click at [515, 242] on span "Play" at bounding box center [515, 244] width 20 height 15
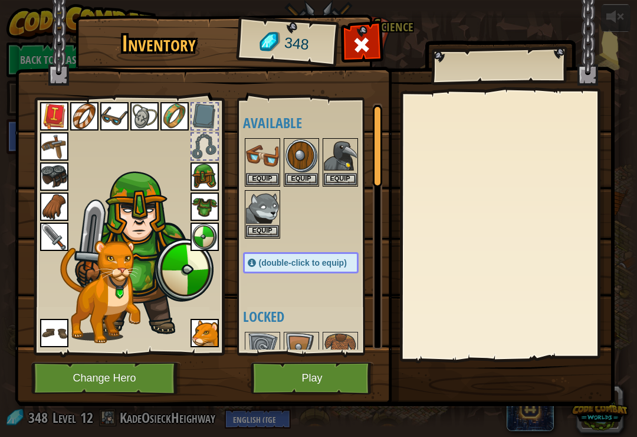
click at [313, 314] on h4 "Locked" at bounding box center [312, 316] width 139 height 15
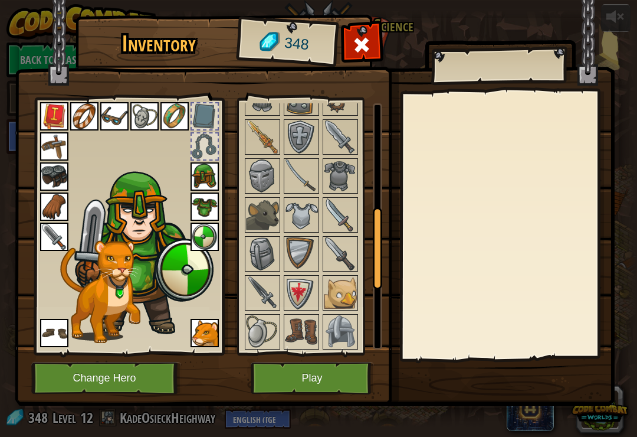
scroll to position [315, 0]
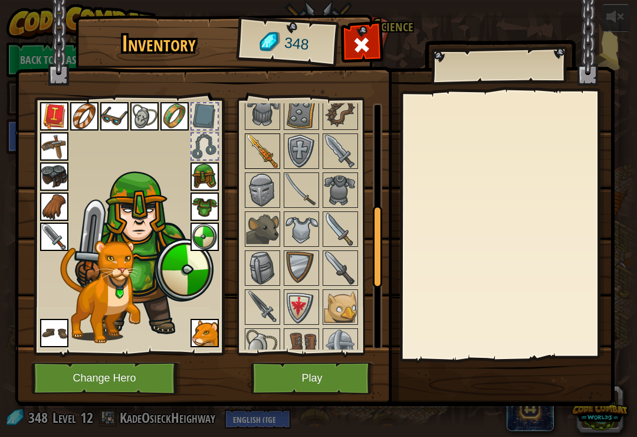
click at [272, 164] on img at bounding box center [262, 151] width 33 height 33
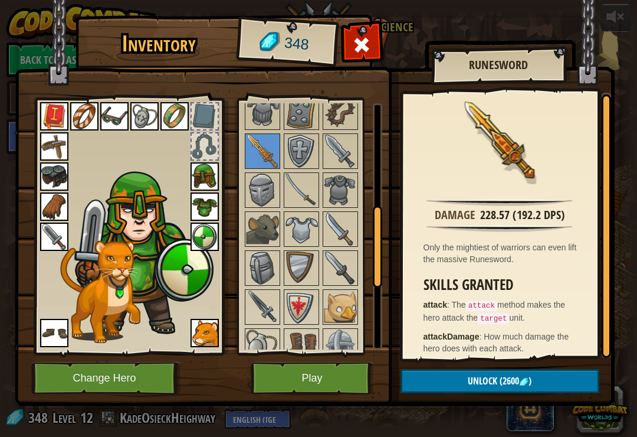
click at [636, 205] on div "Inventory 348 Available Equip Equip Equip Equip Equip Equip Equip Equip Equip E…" at bounding box center [318, 218] width 637 height 437
